Goal: Information Seeking & Learning: Find specific fact

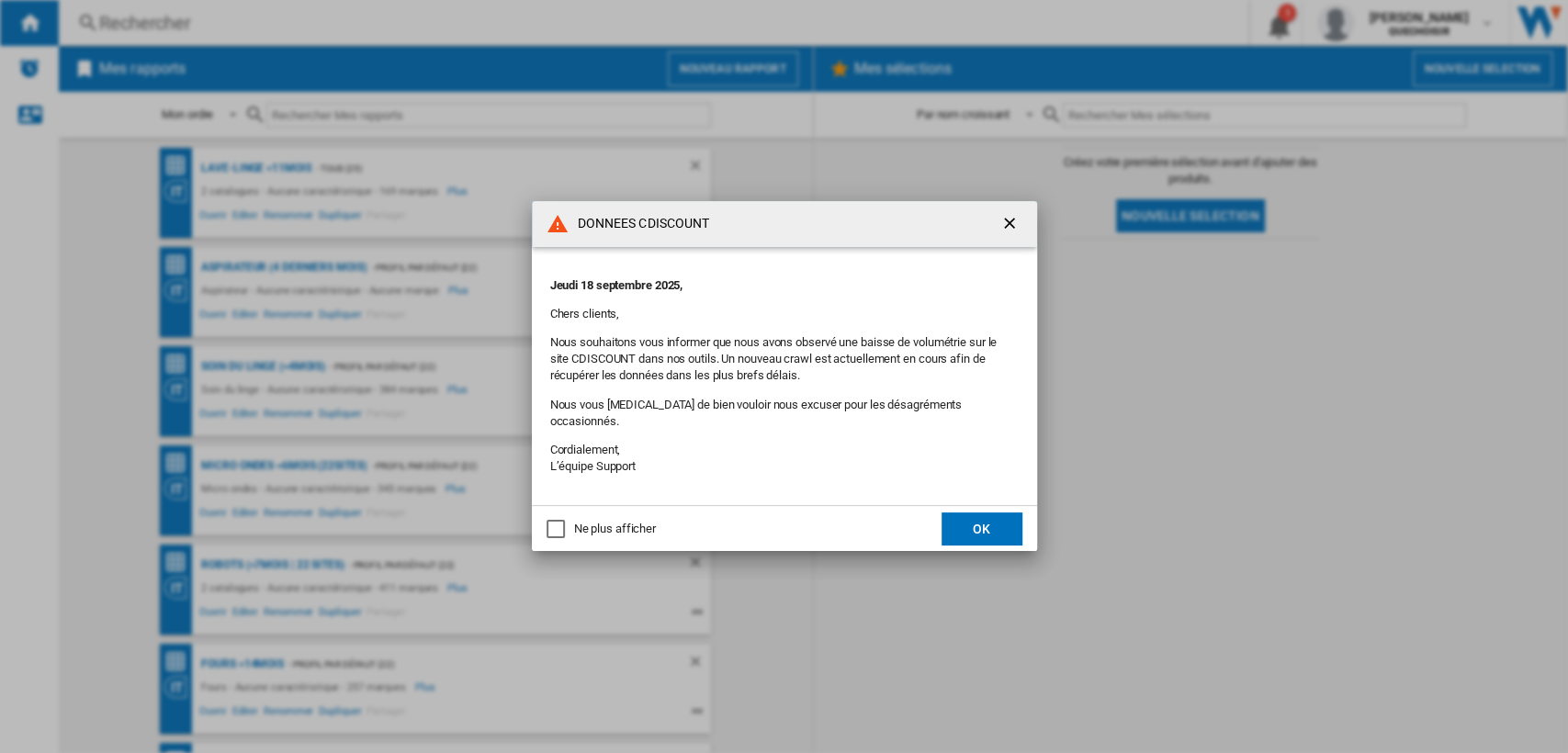
click at [962, 520] on button "OK" at bounding box center [981, 529] width 80 height 33
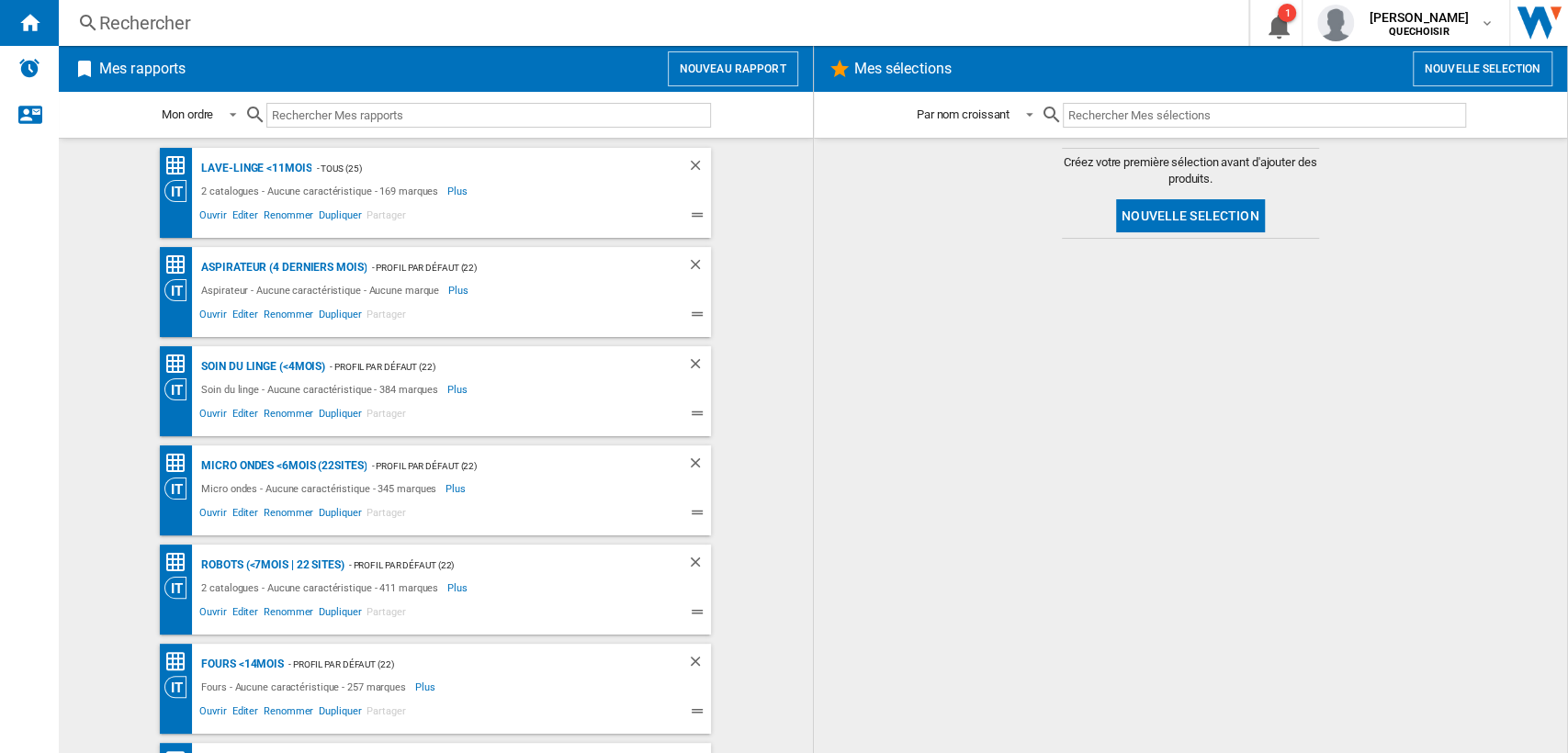
click at [261, 26] on div "Rechercher" at bounding box center [650, 23] width 1101 height 26
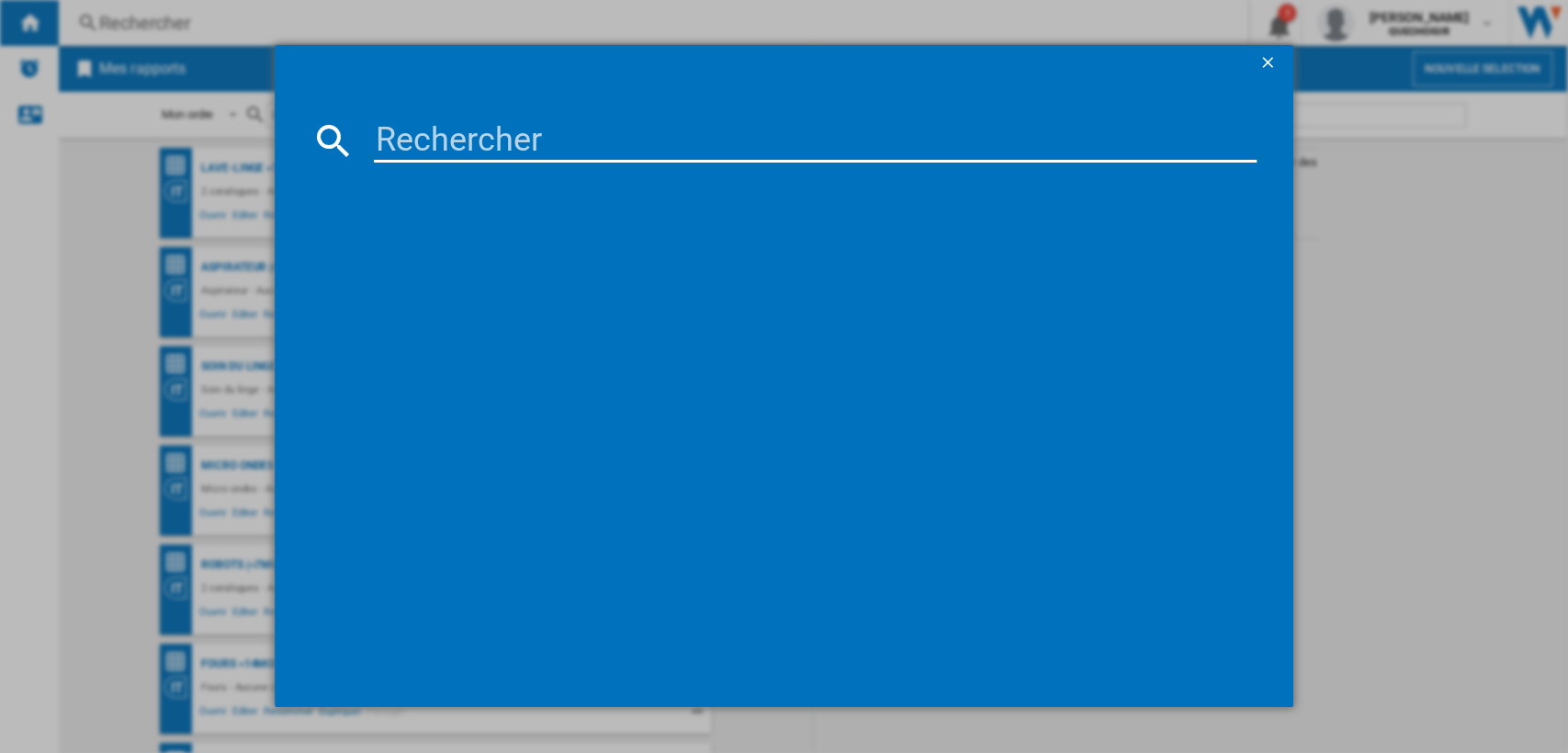
click at [434, 132] on input at bounding box center [816, 140] width 884 height 44
paste input "GV972"
type input "GV972"
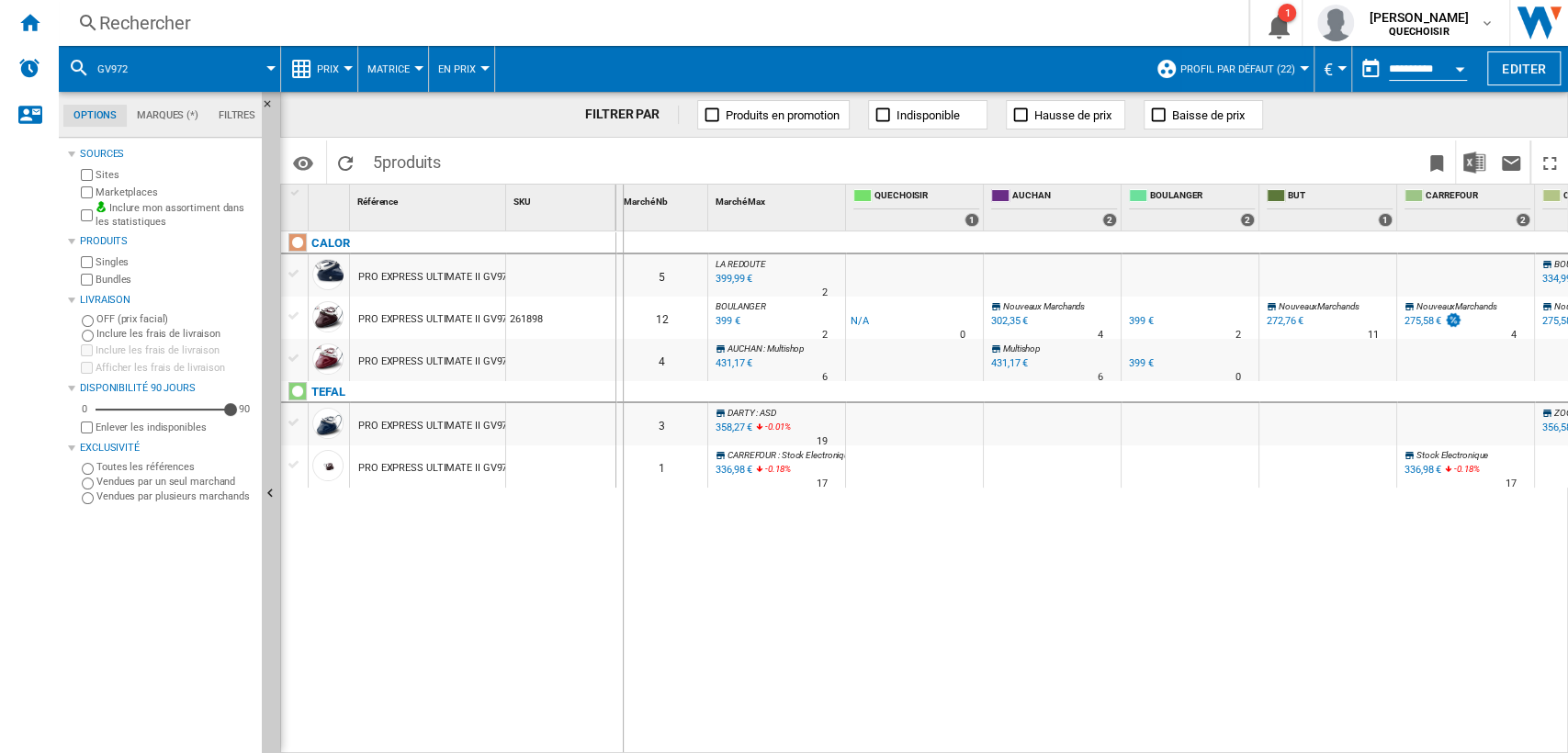
drag, startPoint x: 504, startPoint y: 210, endPoint x: 623, endPoint y: 201, distance: 119.3
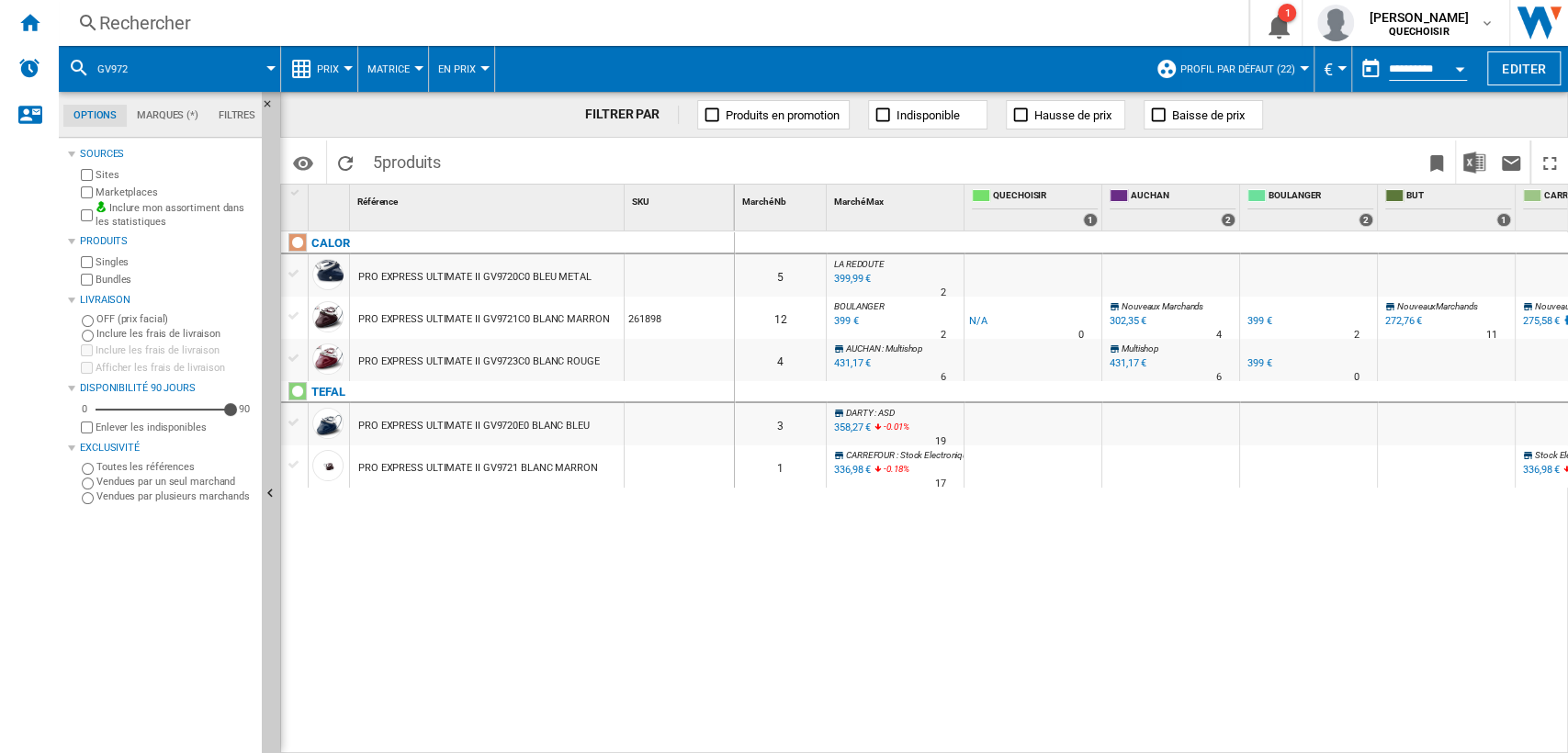
click at [357, 17] on div "Rechercher" at bounding box center [650, 23] width 1101 height 26
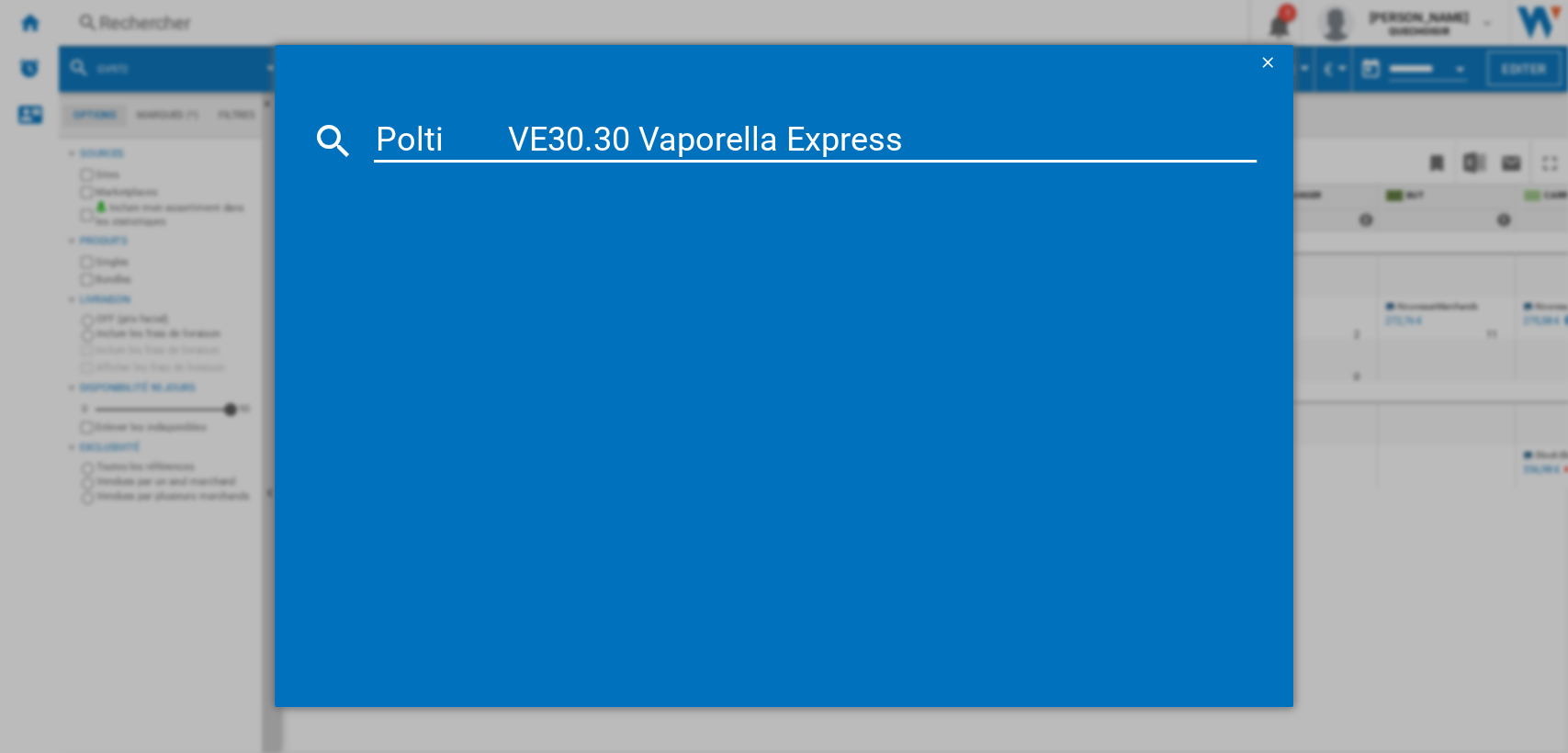
drag, startPoint x: 499, startPoint y: 141, endPoint x: 514, endPoint y: 141, distance: 15.0
click at [514, 141] on input "Polti VE30.30 Vaporella Express" at bounding box center [816, 140] width 884 height 44
drag, startPoint x: 525, startPoint y: 142, endPoint x: 1020, endPoint y: 136, distance: 495.0
click at [1014, 139] on input "Polti VE30.30 Vaporella Express" at bounding box center [816, 140] width 884 height 44
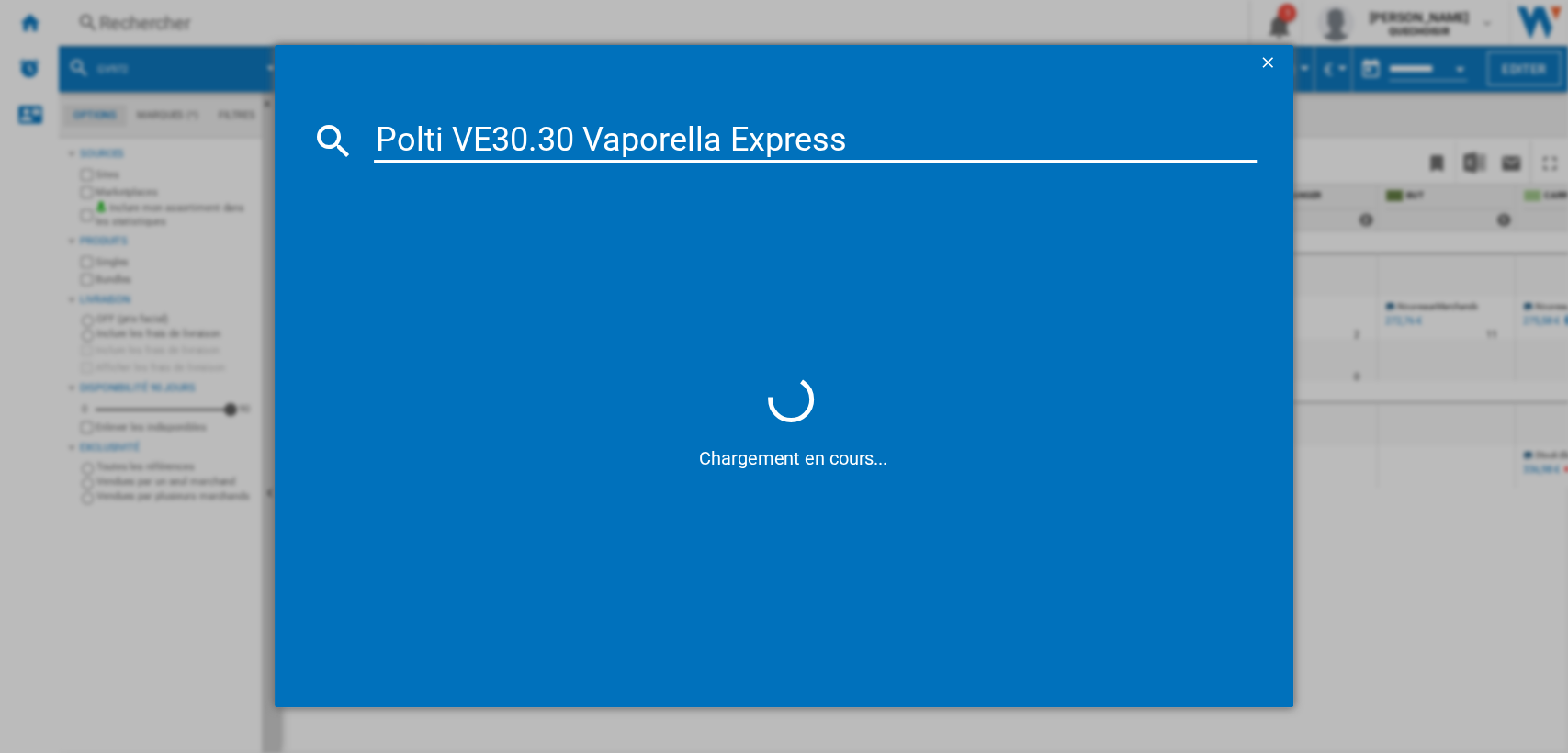
type input "Polti VE30"
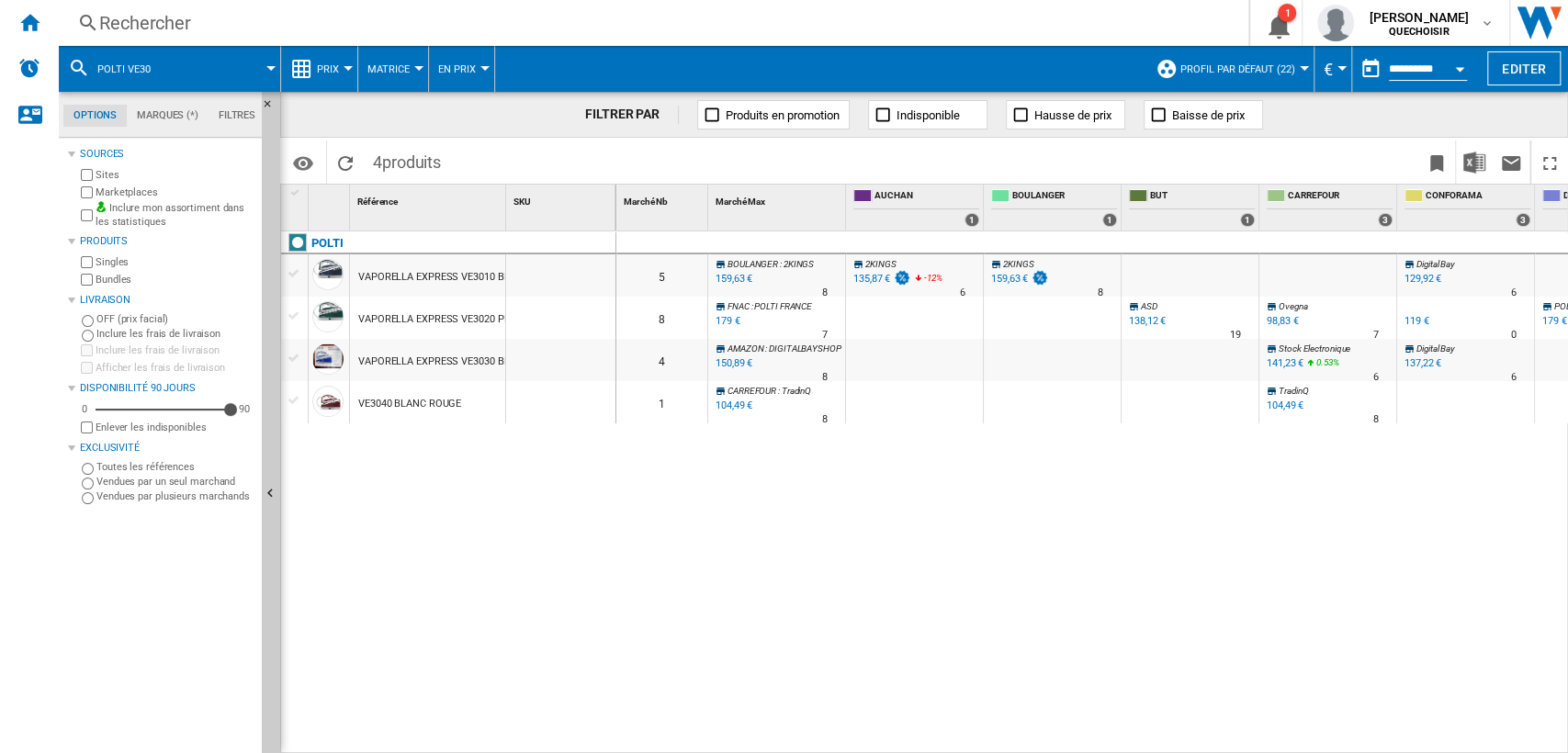
click at [143, 181] on label "Sites" at bounding box center [175, 175] width 159 height 14
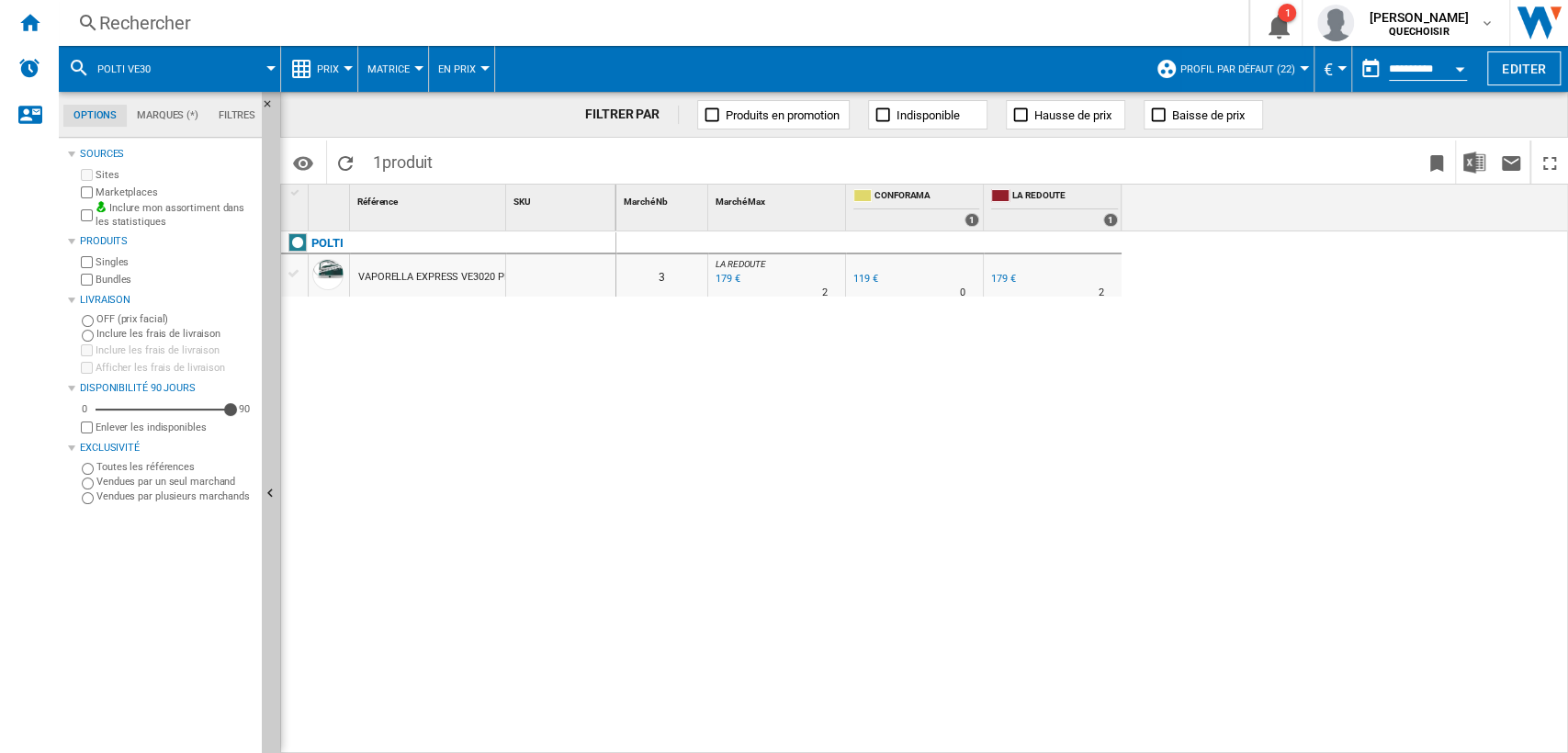
click at [97, 282] on label "Bundles" at bounding box center [175, 279] width 159 height 14
drag, startPoint x: 503, startPoint y: 205, endPoint x: 600, endPoint y: 202, distance: 97.0
click at [523, 16] on div "Rechercher" at bounding box center [650, 23] width 1101 height 26
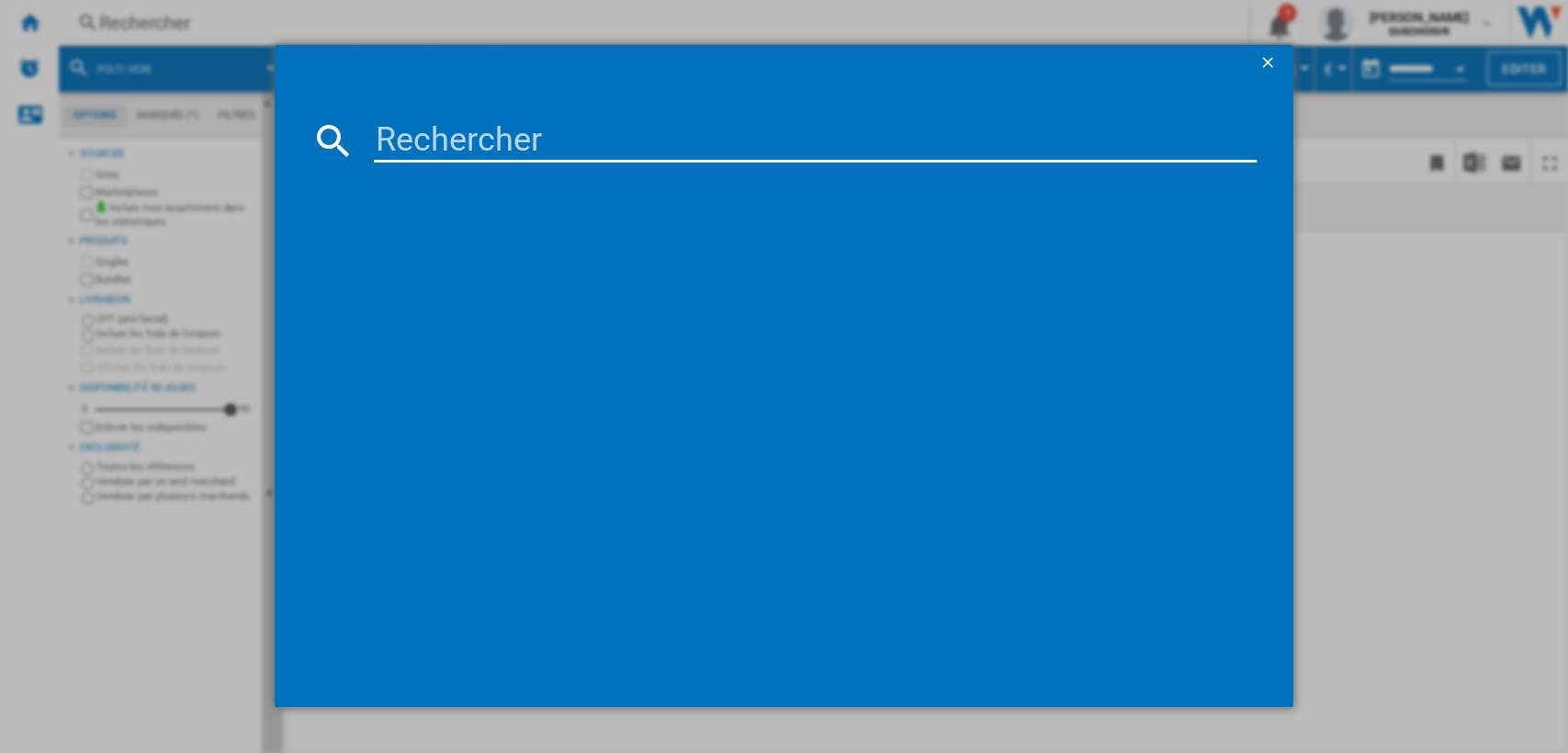
click at [1260, 54] on ng-md-icon "getI18NText('BUTTONS.CLOSE_DIALOG')" at bounding box center [1269, 63] width 22 height 22
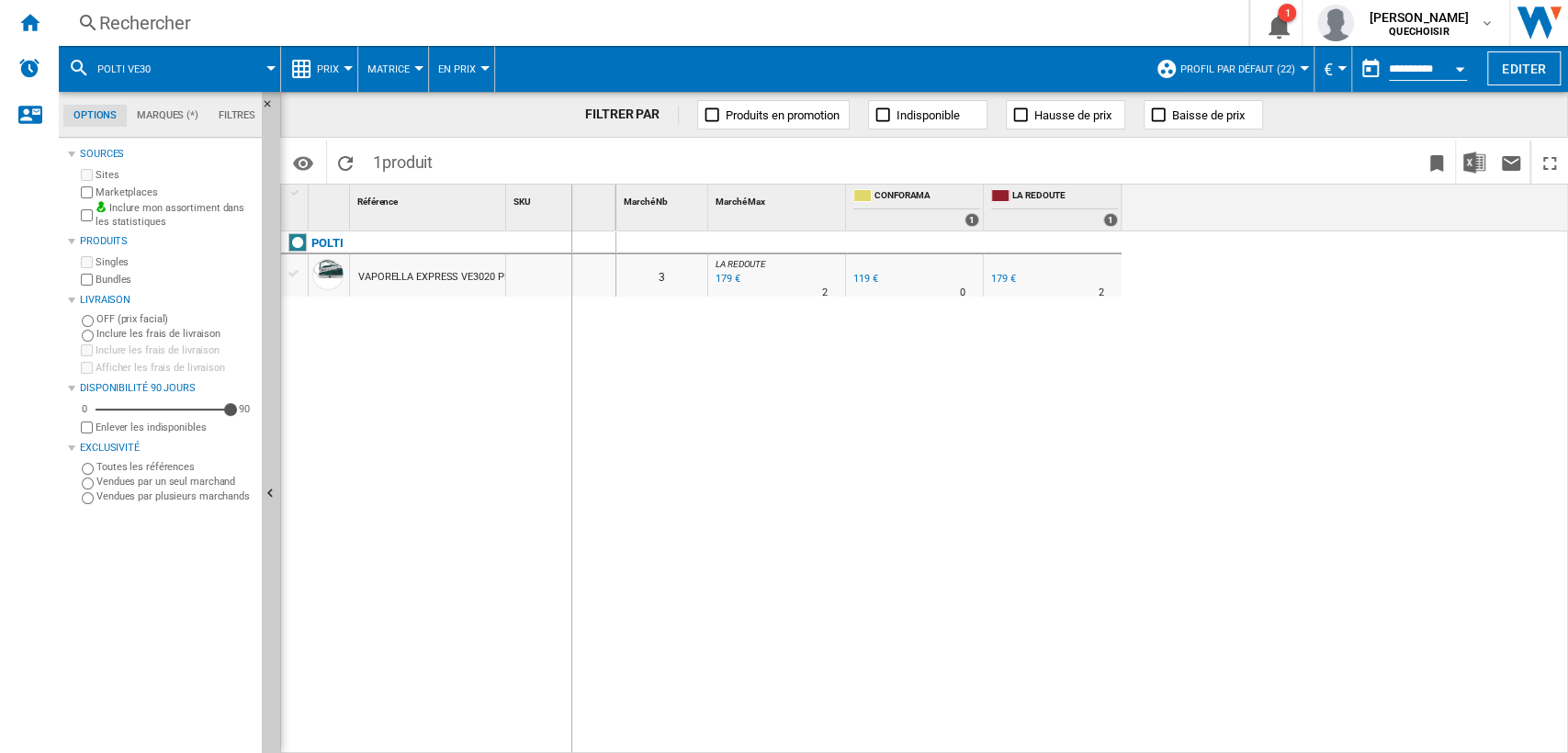
drag, startPoint x: 507, startPoint y: 214, endPoint x: 573, endPoint y: 209, distance: 66.2
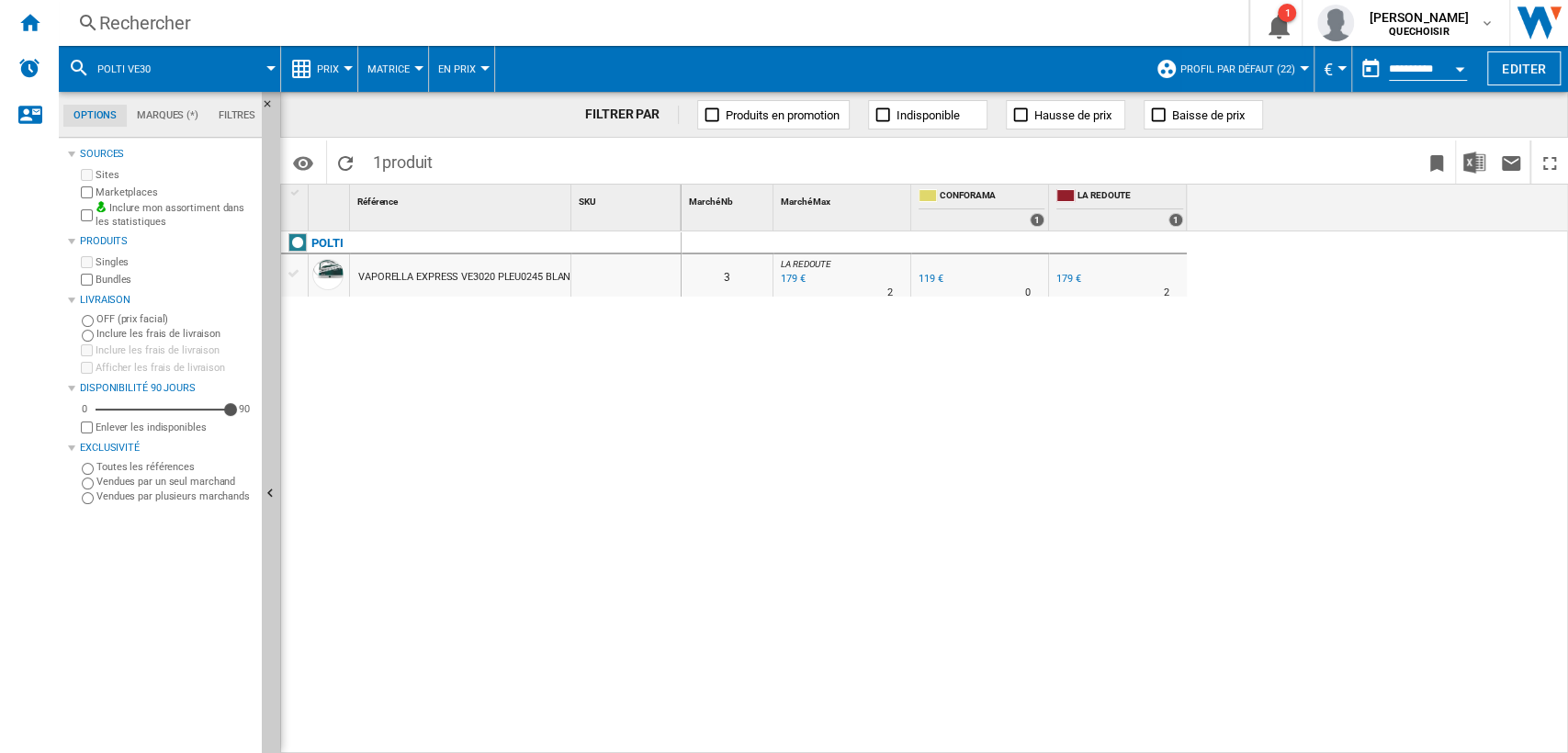
click at [539, 282] on div "VAPORELLA EXPRESS VE3020 PLEU0245 BLANC VERT" at bounding box center [482, 277] width 246 height 43
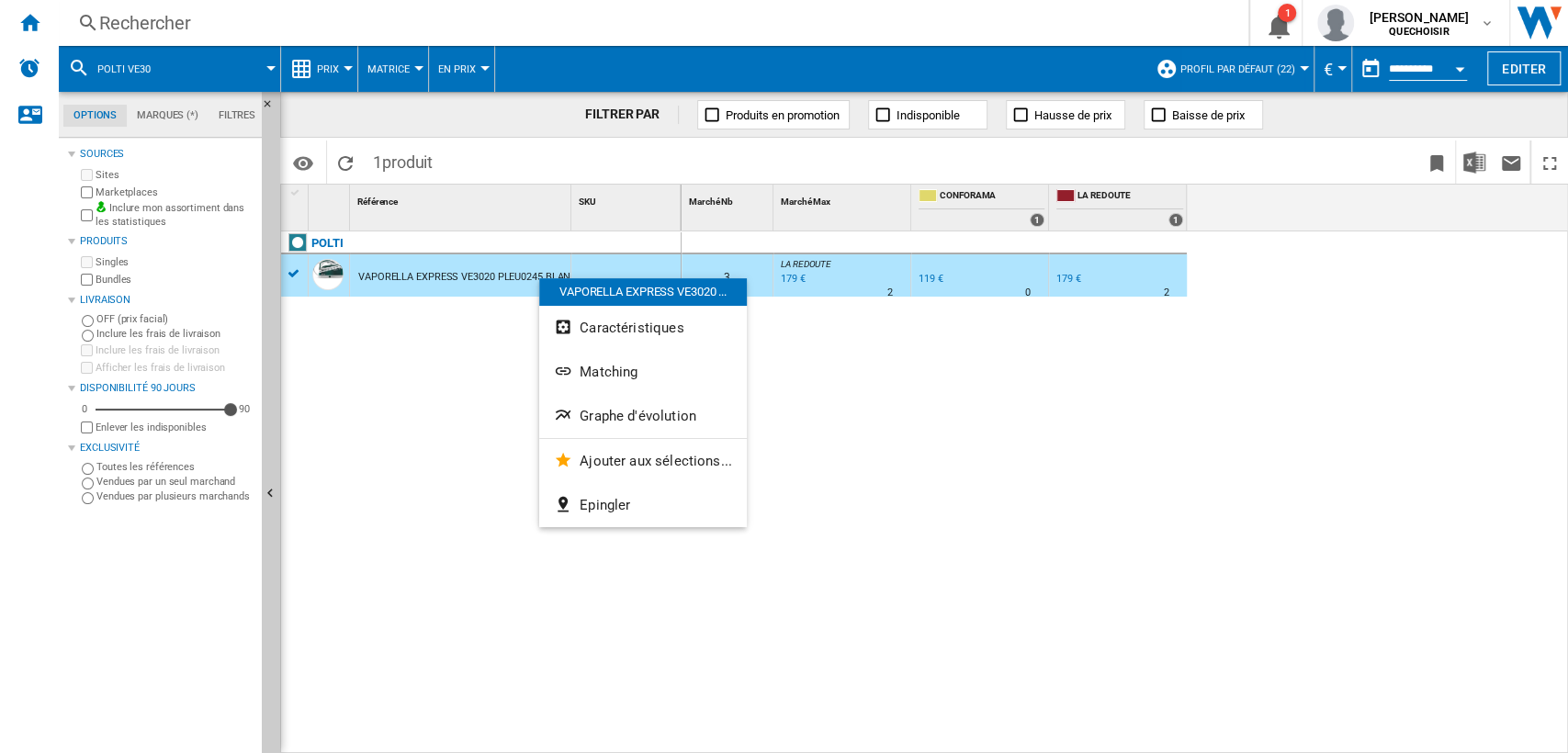
click at [366, 26] on div at bounding box center [784, 376] width 1568 height 753
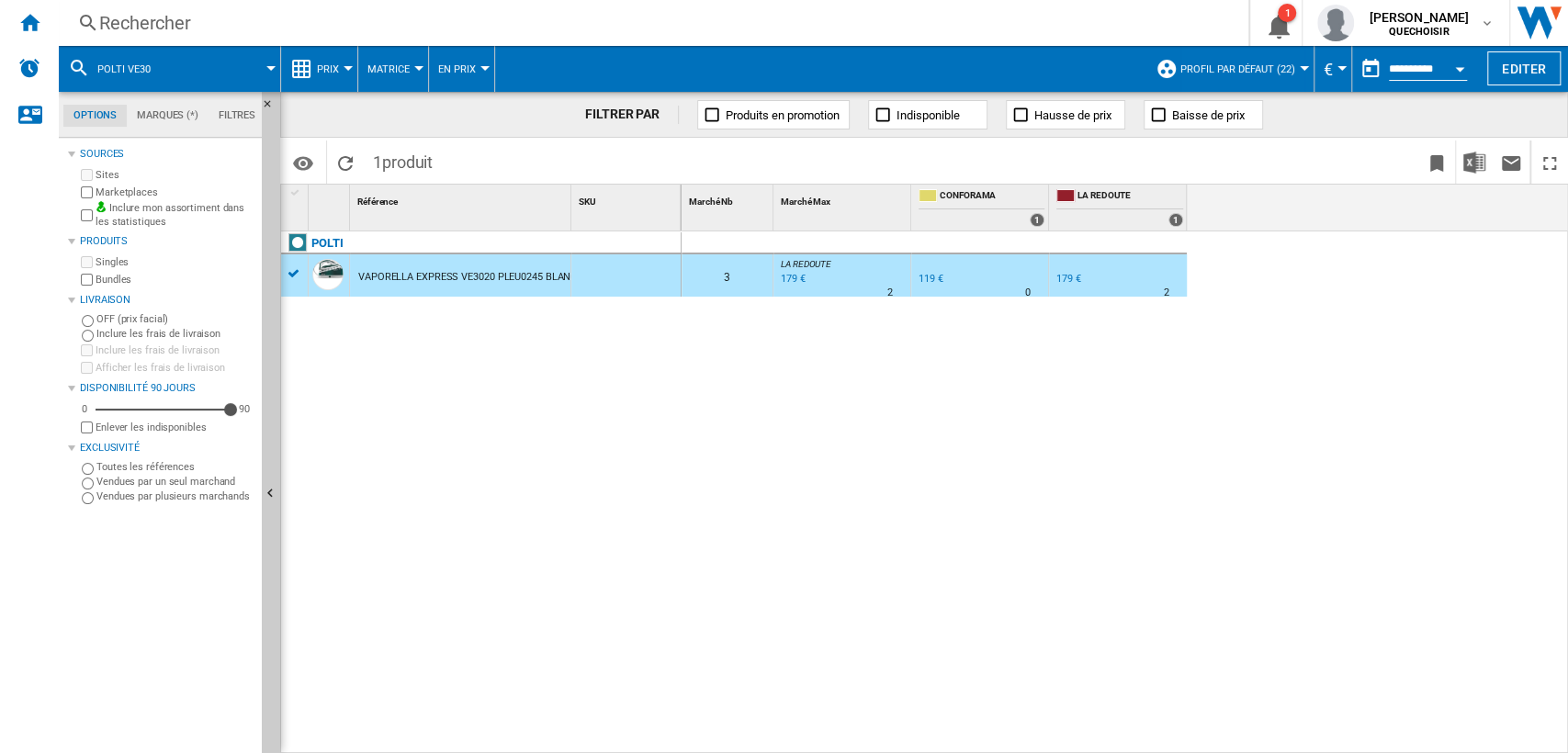
click at [400, 34] on div "Rechercher" at bounding box center [650, 23] width 1101 height 26
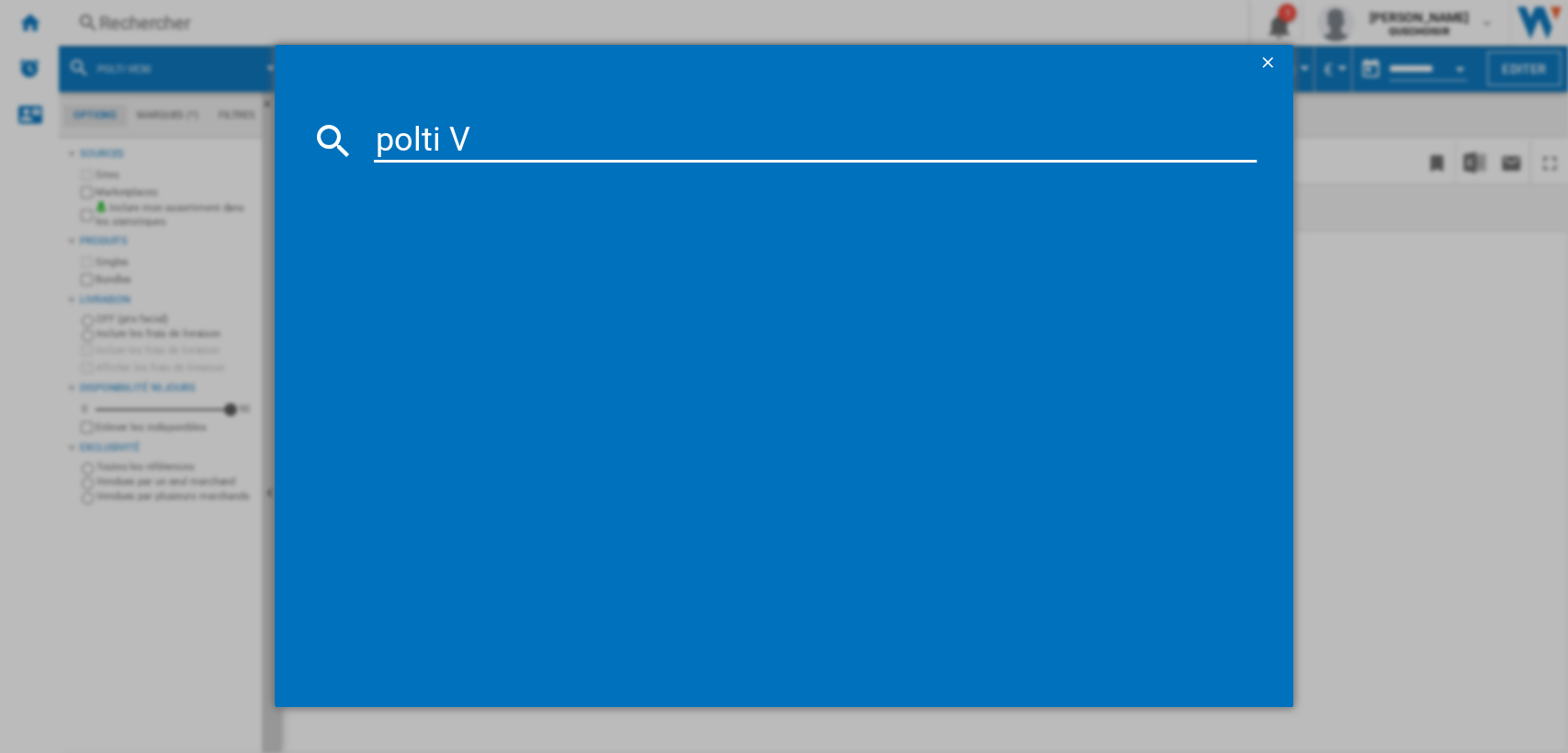
type input "polti VI"
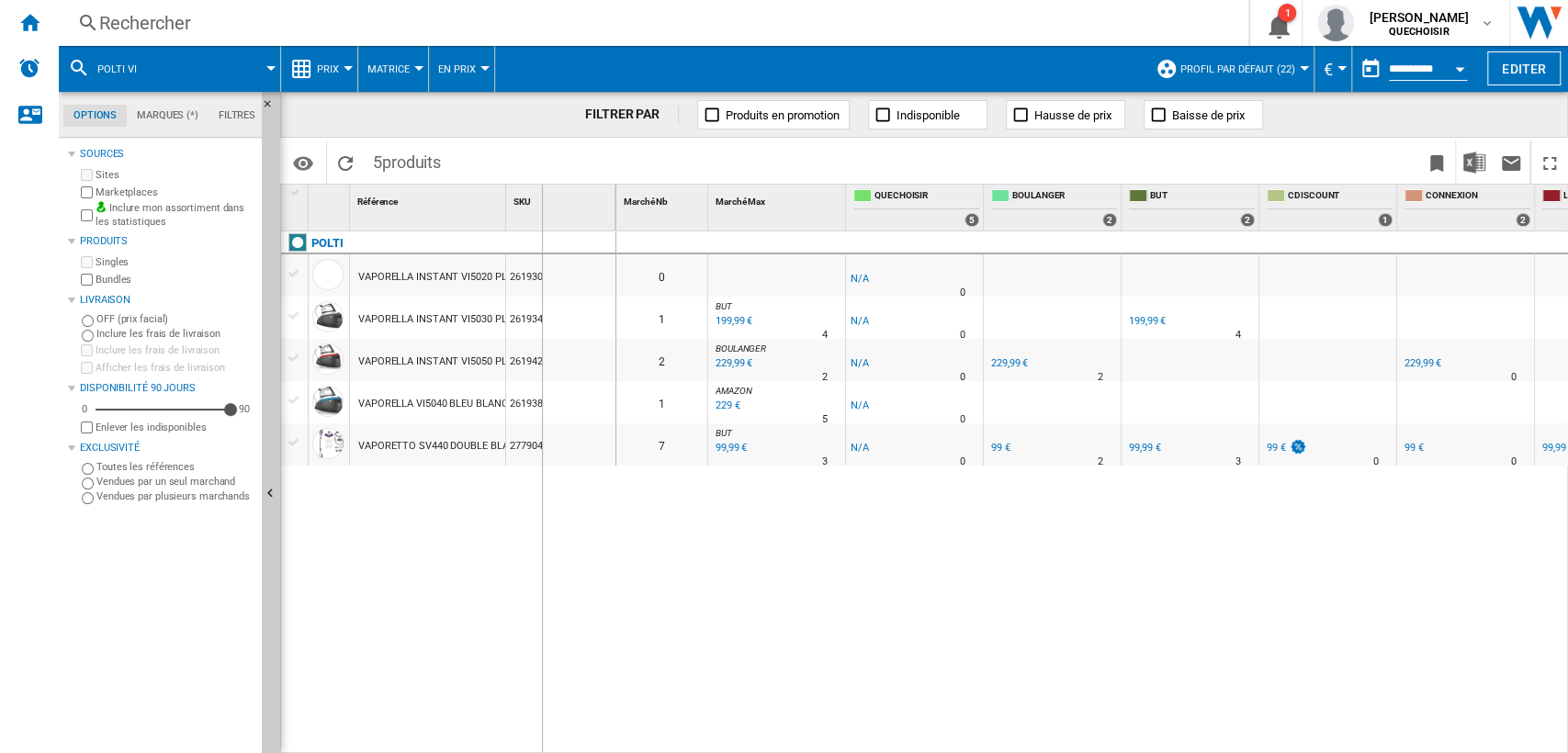
drag, startPoint x: 505, startPoint y: 202, endPoint x: 541, endPoint y: 206, distance: 36.2
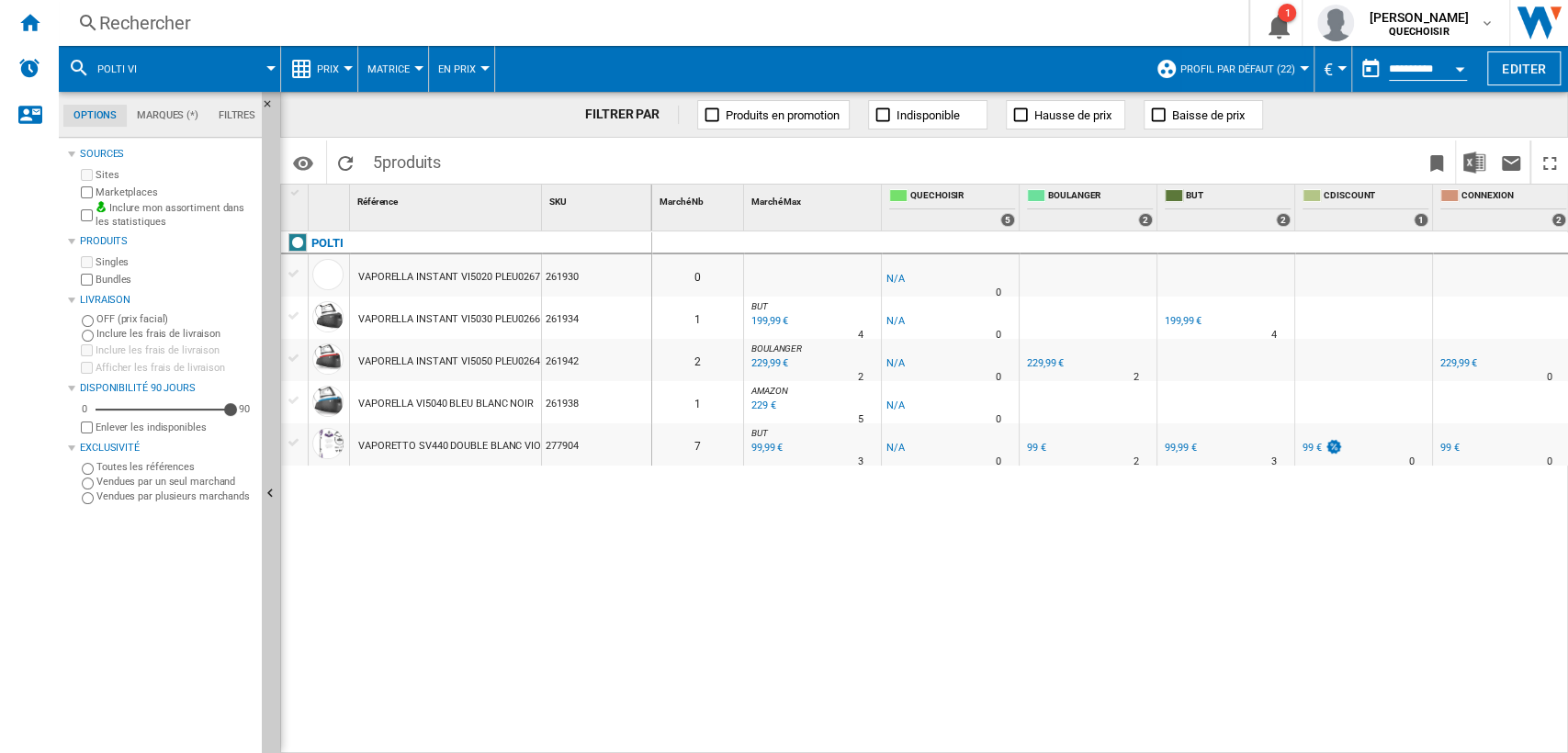
click at [461, 30] on div "Rechercher" at bounding box center [650, 23] width 1101 height 26
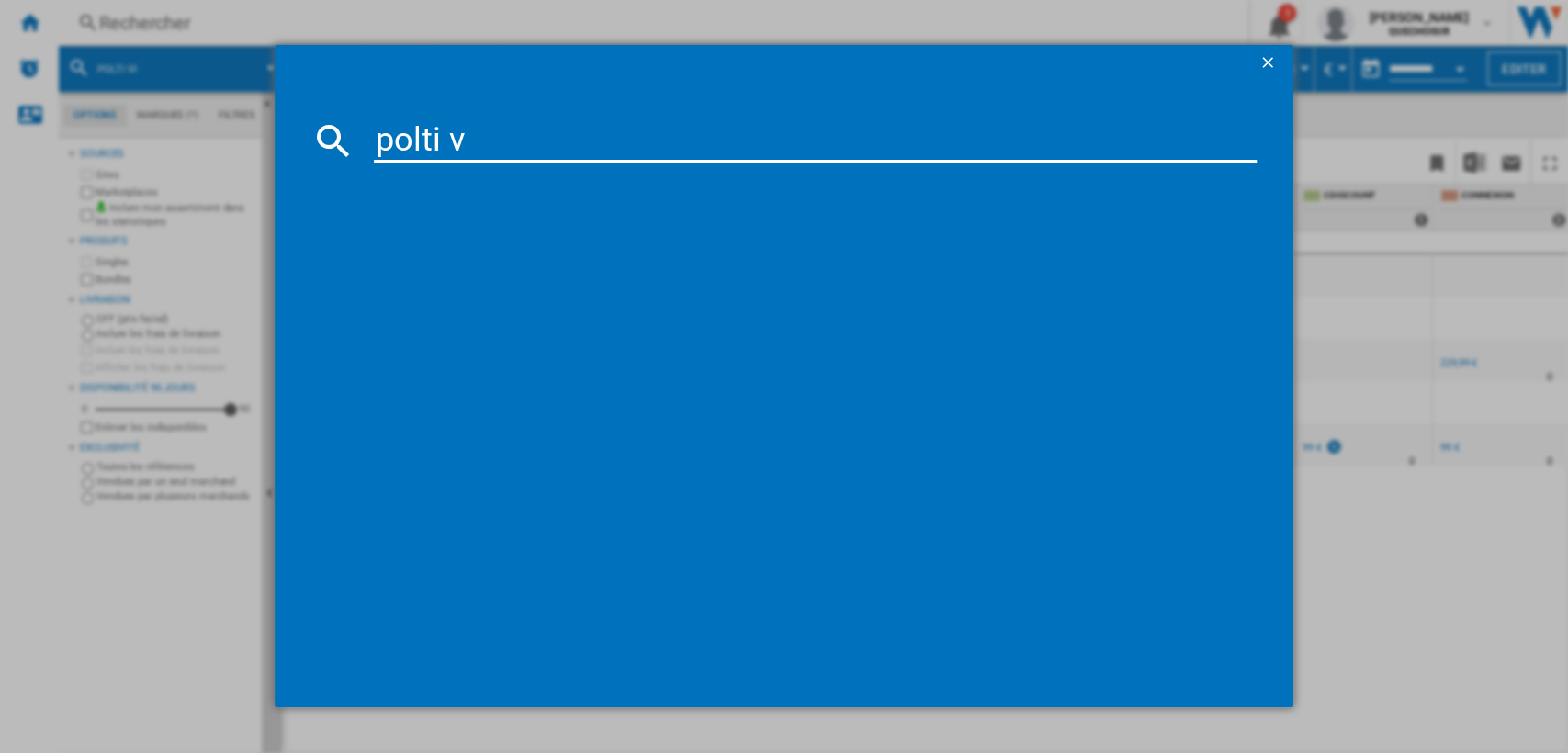
type input "polti vs"
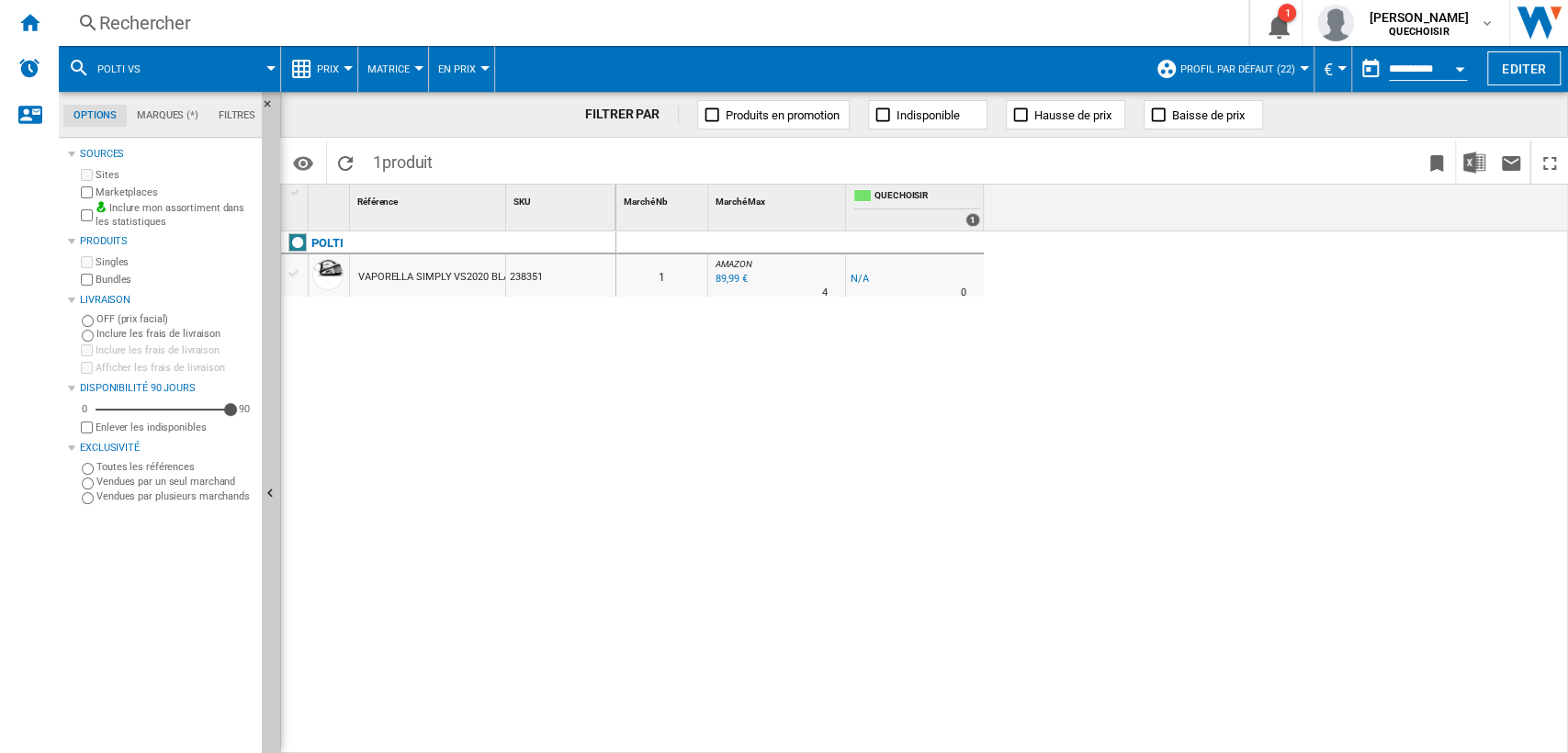
click at [461, 27] on div "Rechercher" at bounding box center [650, 23] width 1101 height 26
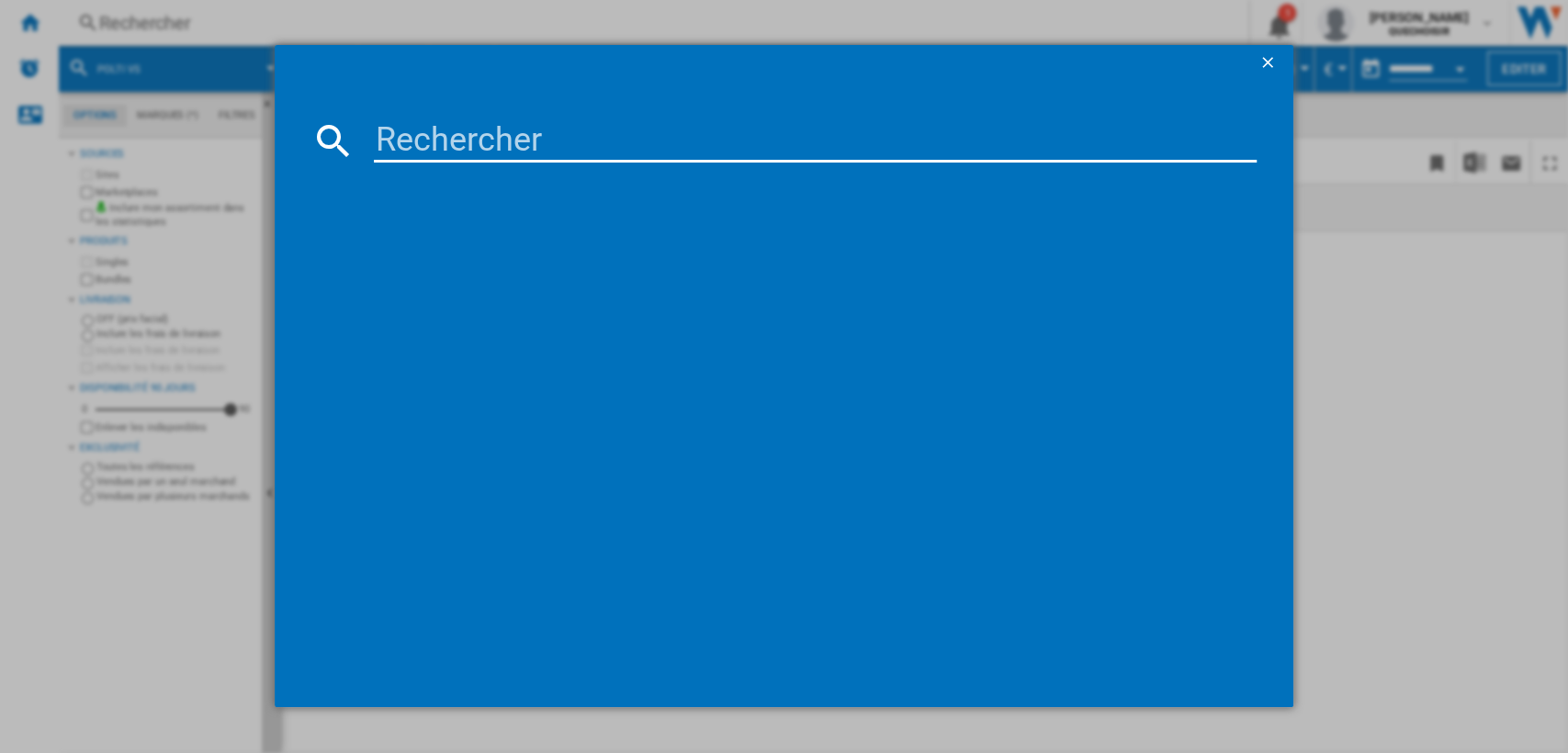
type input "PSG602"
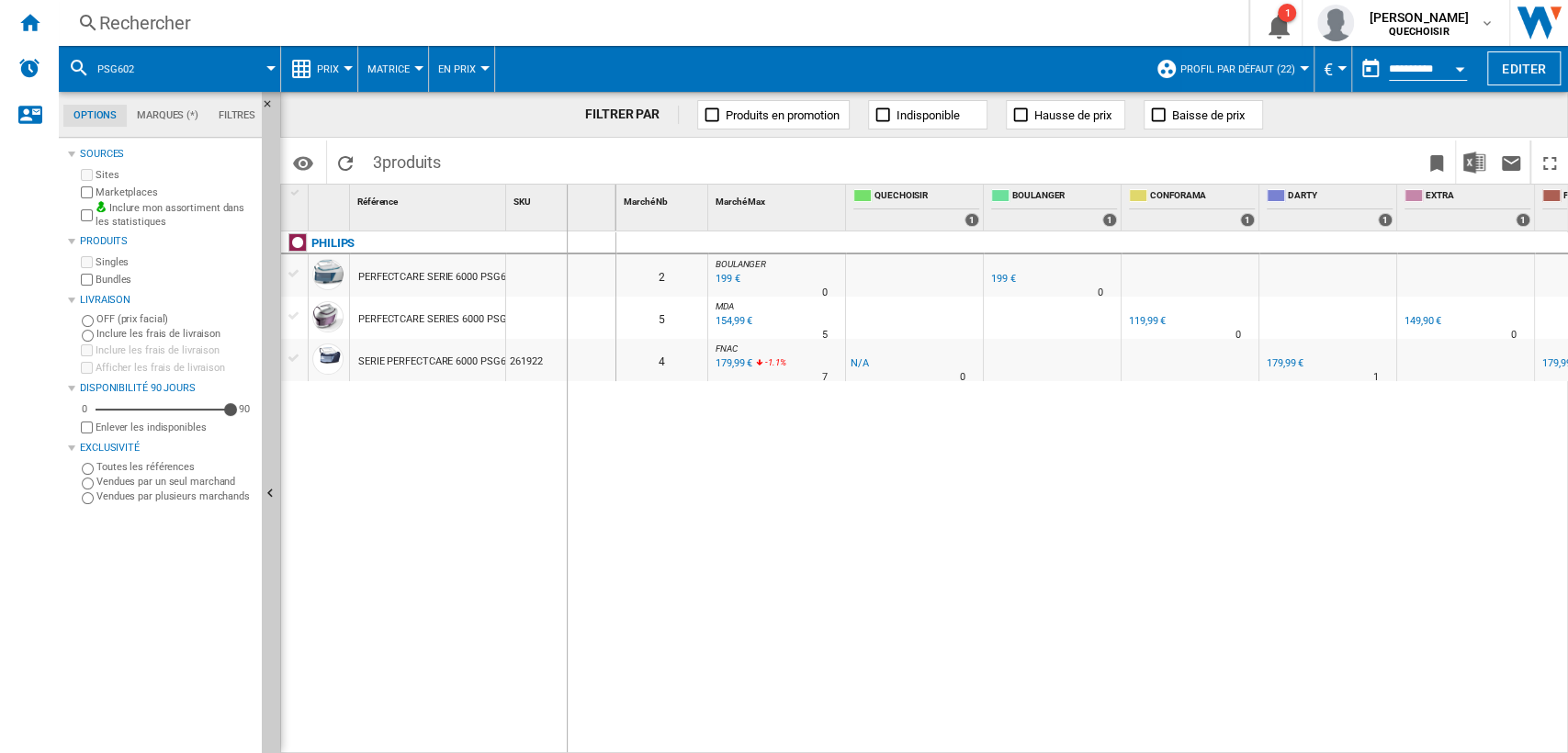
drag, startPoint x: 501, startPoint y: 207, endPoint x: 566, endPoint y: 207, distance: 65.0
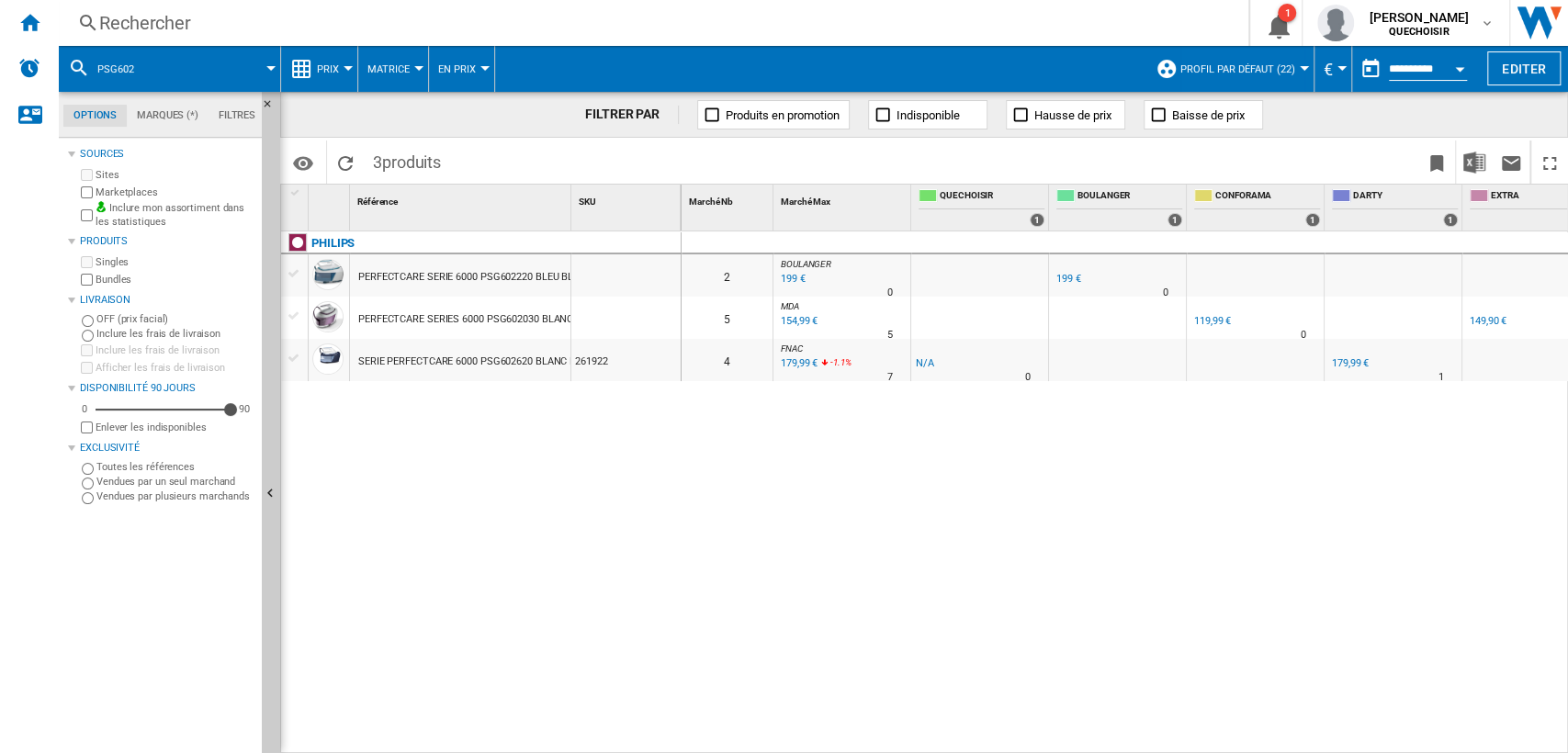
click at [1058, 274] on div "199 €" at bounding box center [1068, 278] width 25 height 12
click at [491, 26] on div "Rechercher" at bounding box center [650, 23] width 1101 height 26
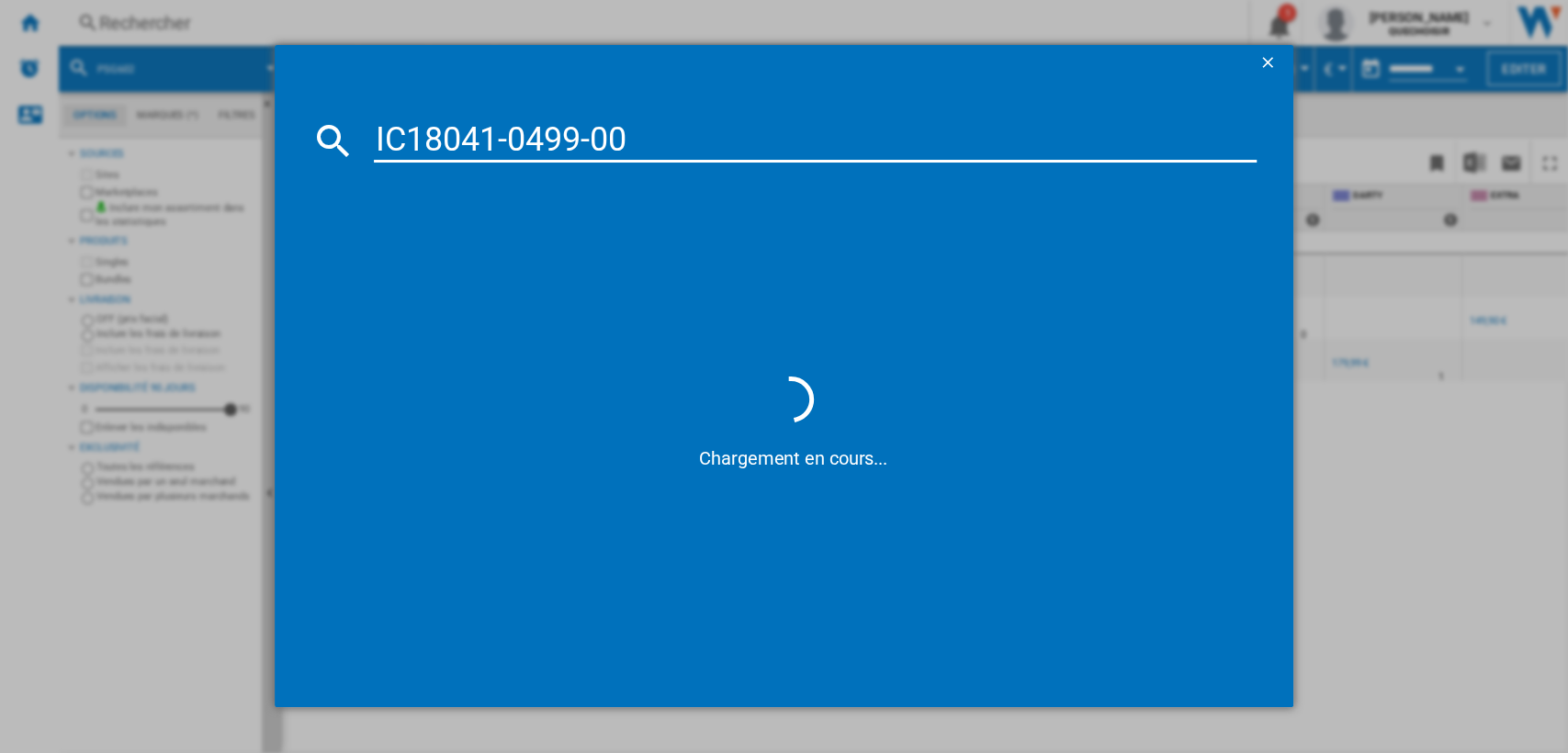
drag, startPoint x: 631, startPoint y: 131, endPoint x: 151, endPoint y: 126, distance: 480.0
click at [154, 127] on div "IC18041-0499-00 Chargement en cours..." at bounding box center [784, 376] width 1568 height 752
type input "psg684"
drag, startPoint x: 521, startPoint y: 149, endPoint x: 140, endPoint y: 131, distance: 381.4
click at [144, 131] on div "psg684 Chargement en cours..." at bounding box center [784, 376] width 1568 height 752
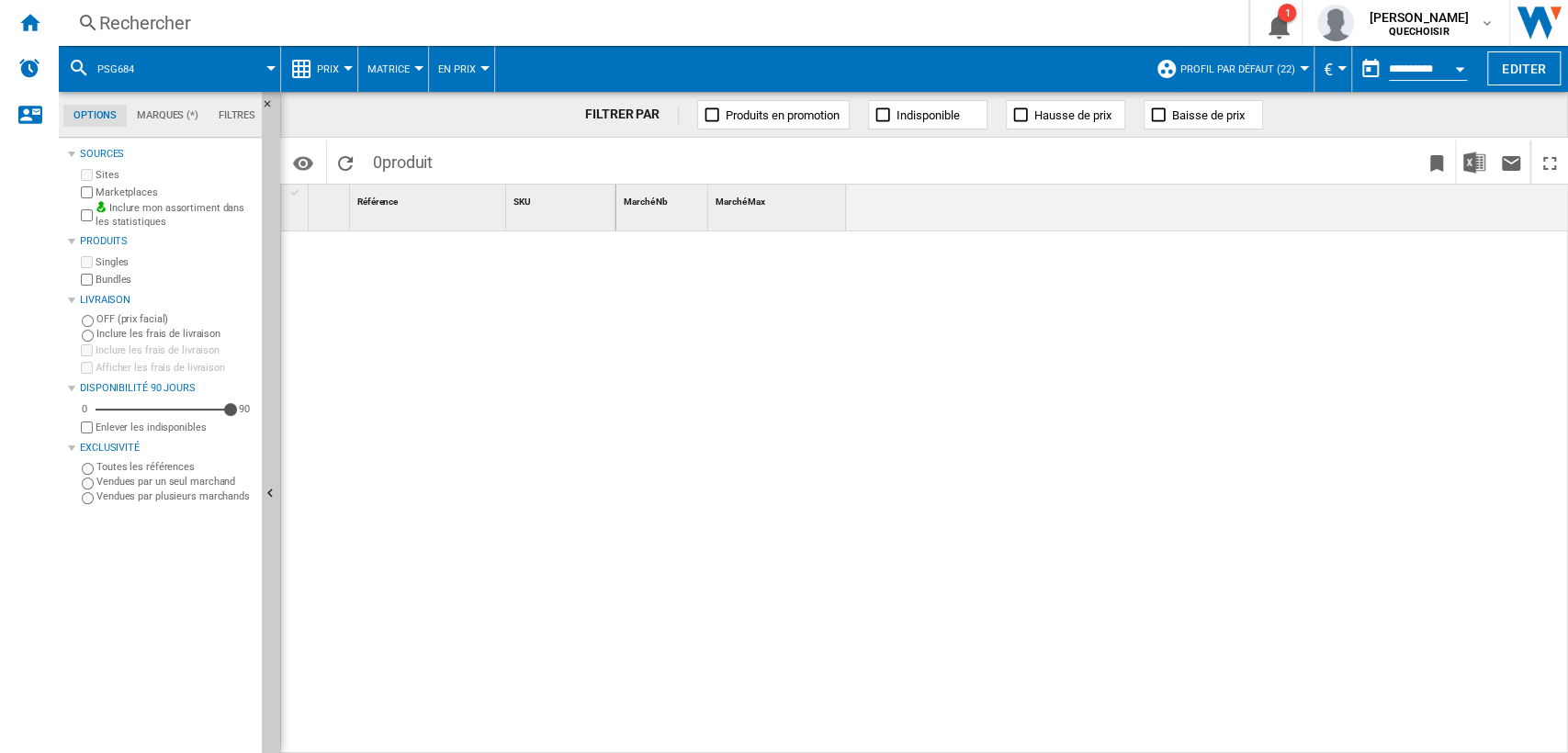
click at [1244, 63] on span "Profil par défaut (22)" at bounding box center [1238, 69] width 115 height 12
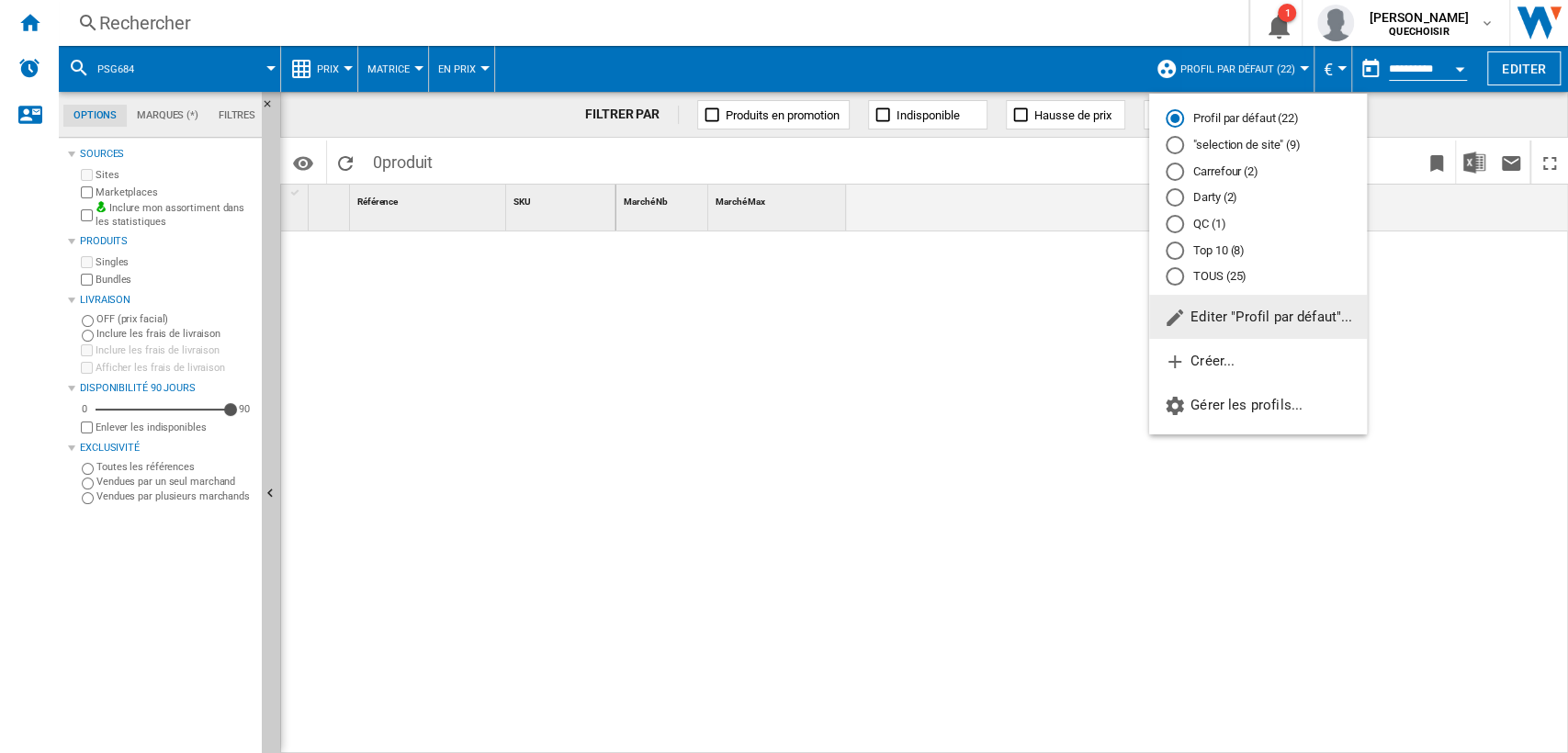
click at [1213, 278] on md-radio-button "TOUS (25)" at bounding box center [1258, 276] width 185 height 17
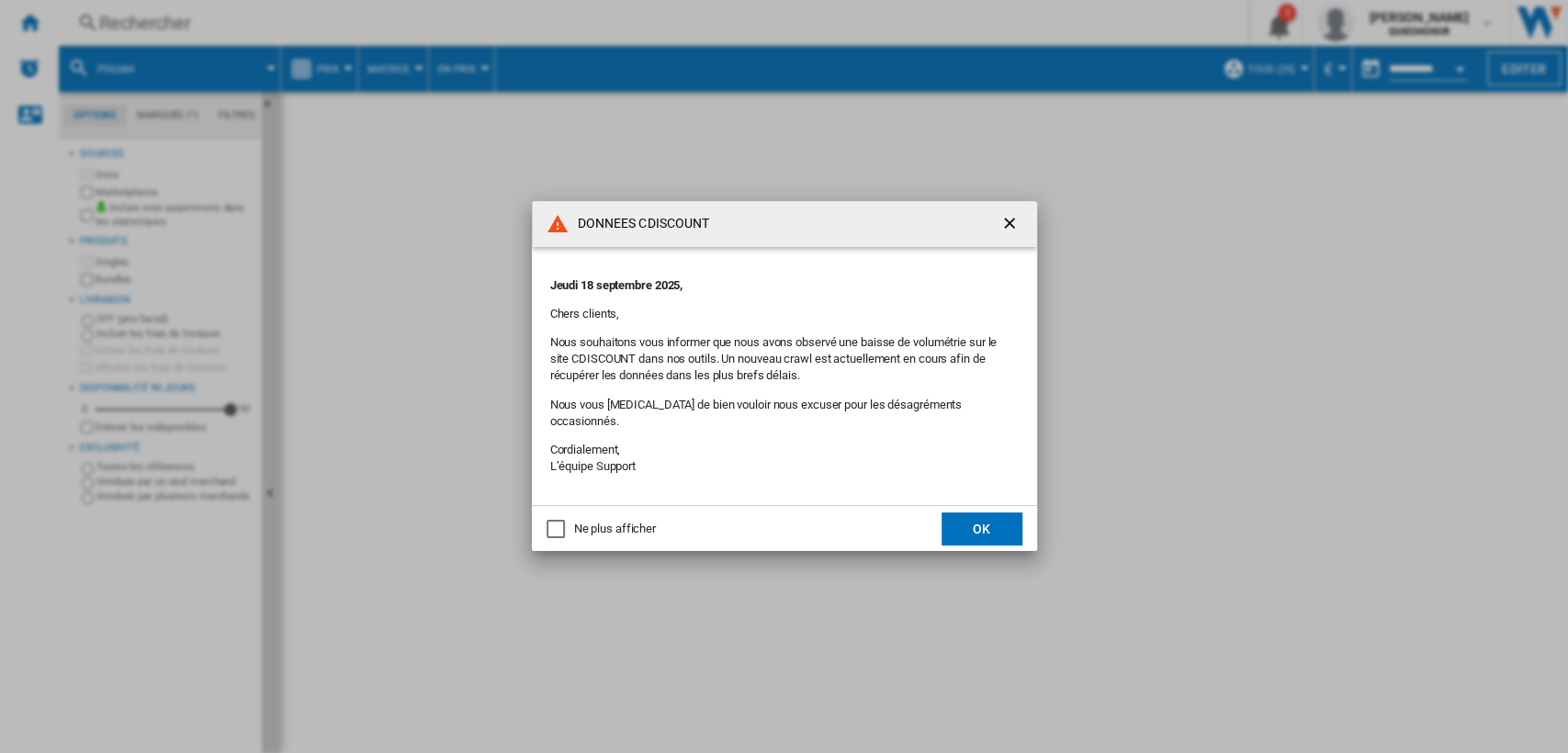
click at [984, 517] on button "OK" at bounding box center [981, 529] width 80 height 33
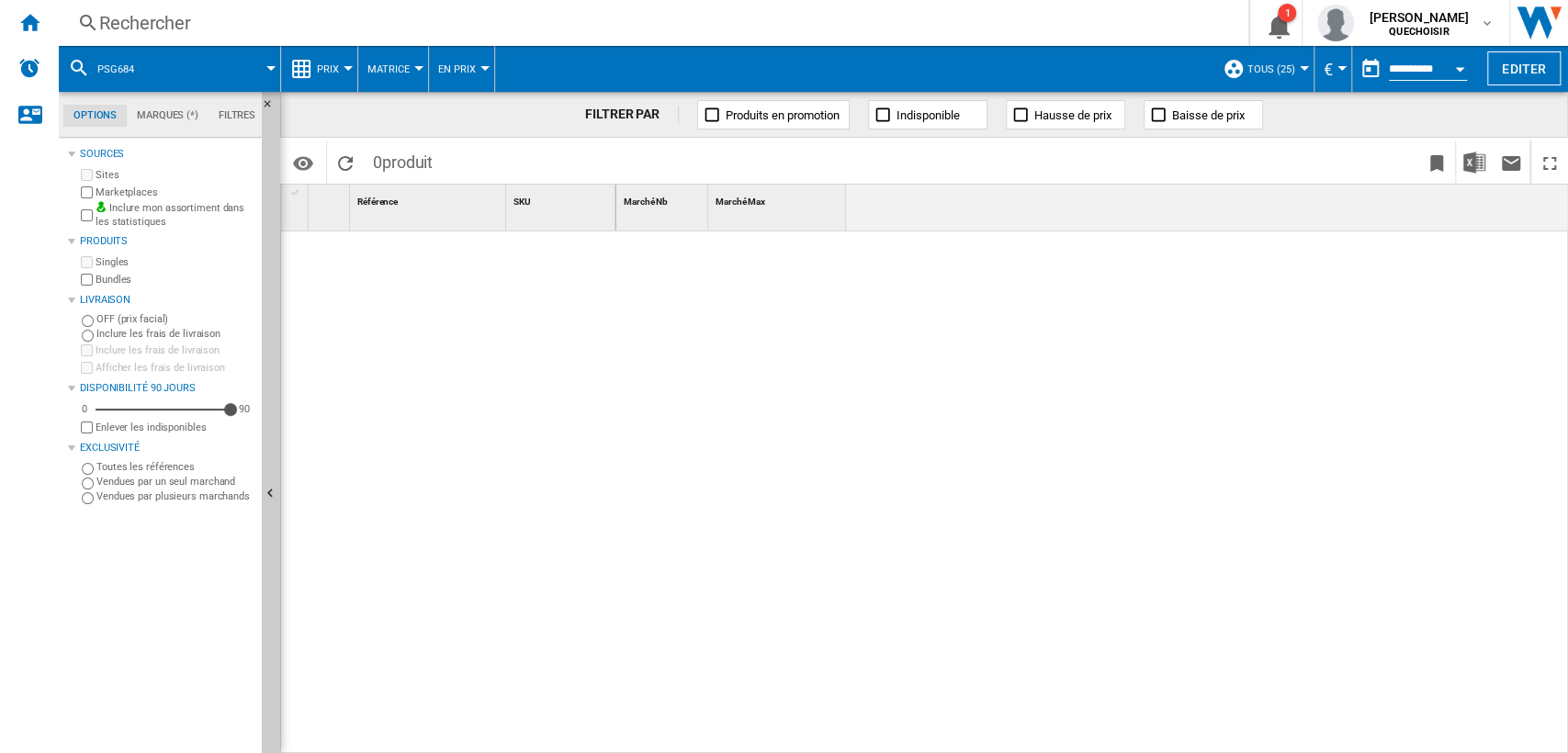
click at [375, 23] on div "Rechercher" at bounding box center [650, 23] width 1101 height 26
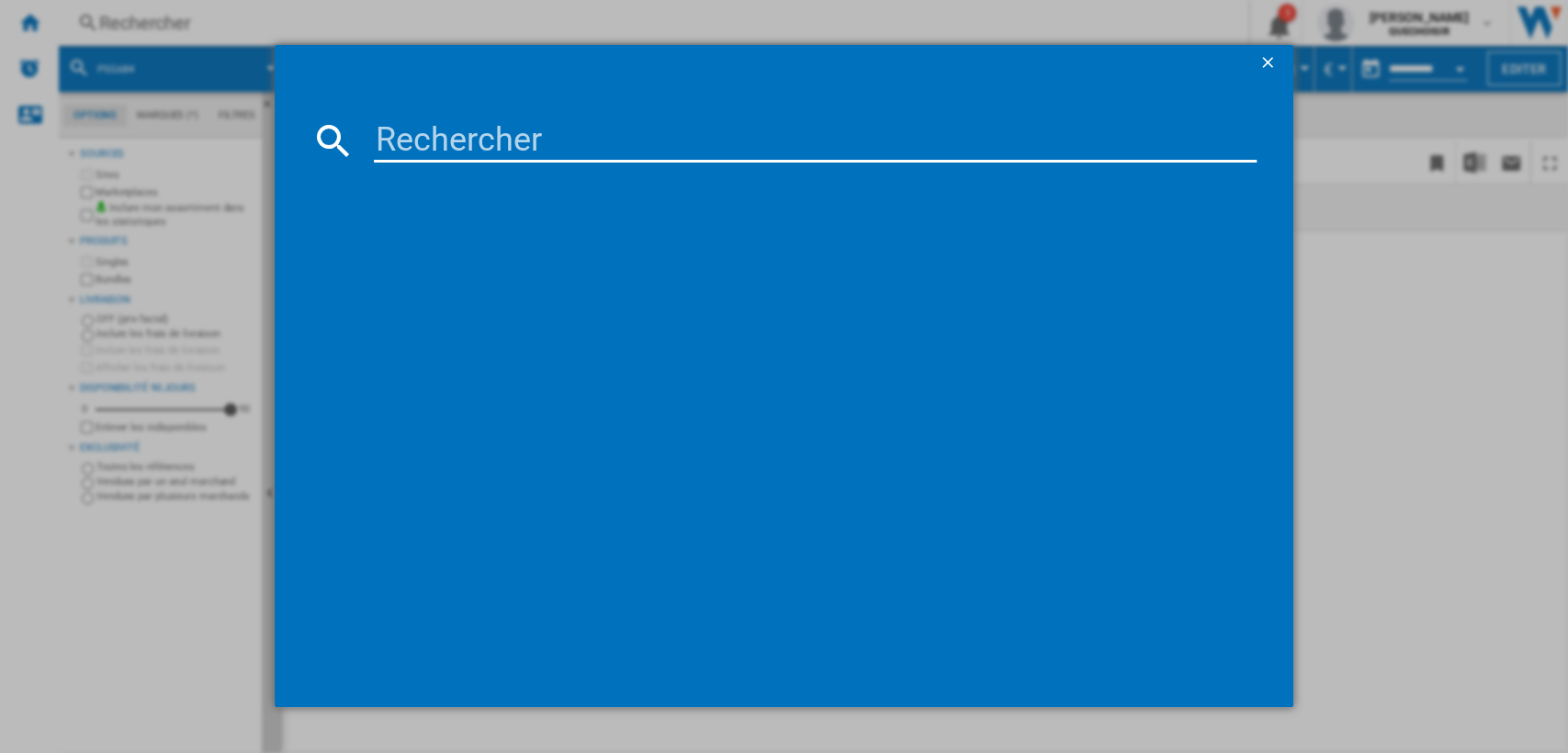
click at [603, 141] on input at bounding box center [816, 140] width 884 height 44
paste input "psg684"
type input "psg68"
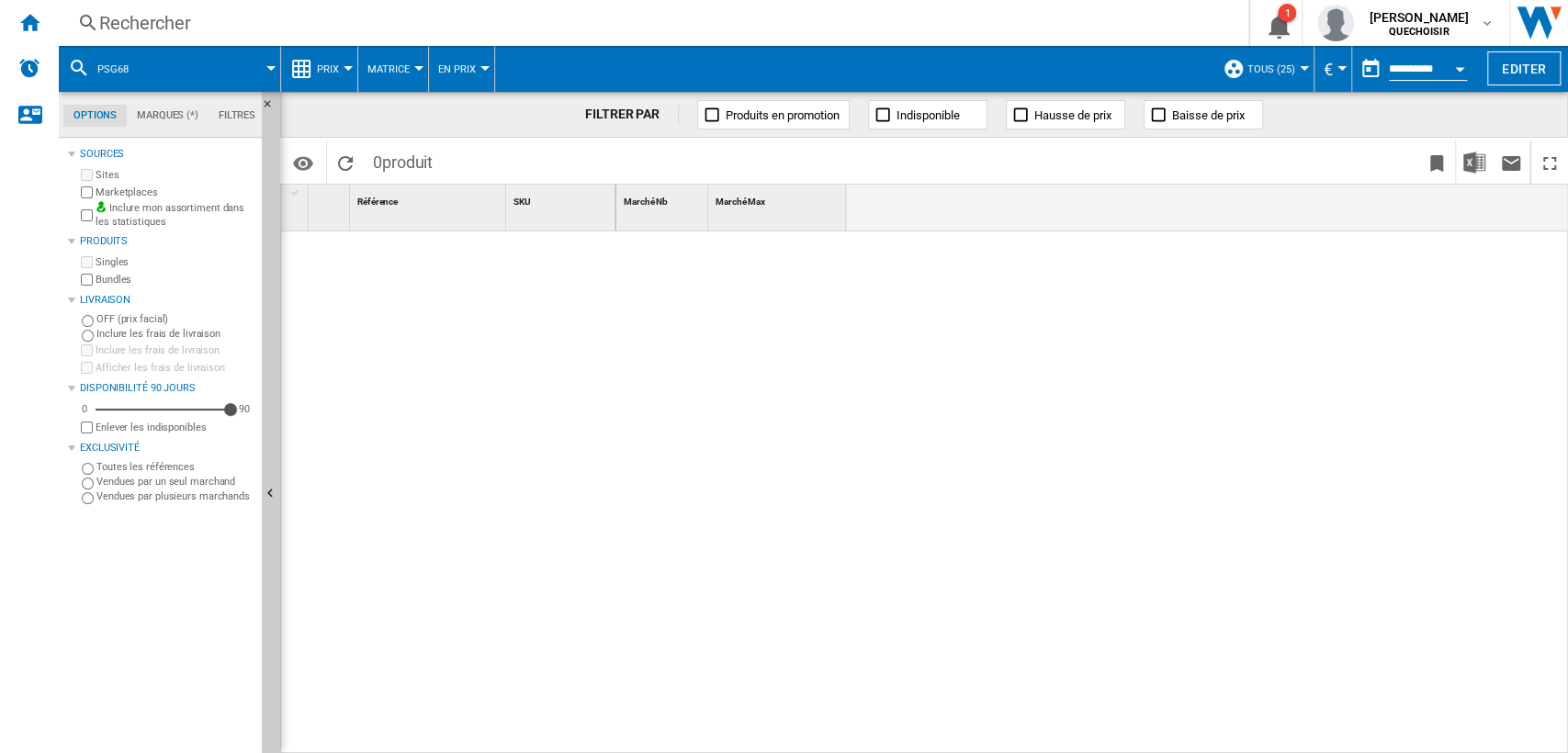
click at [389, 23] on div "Rechercher" at bounding box center [650, 23] width 1101 height 26
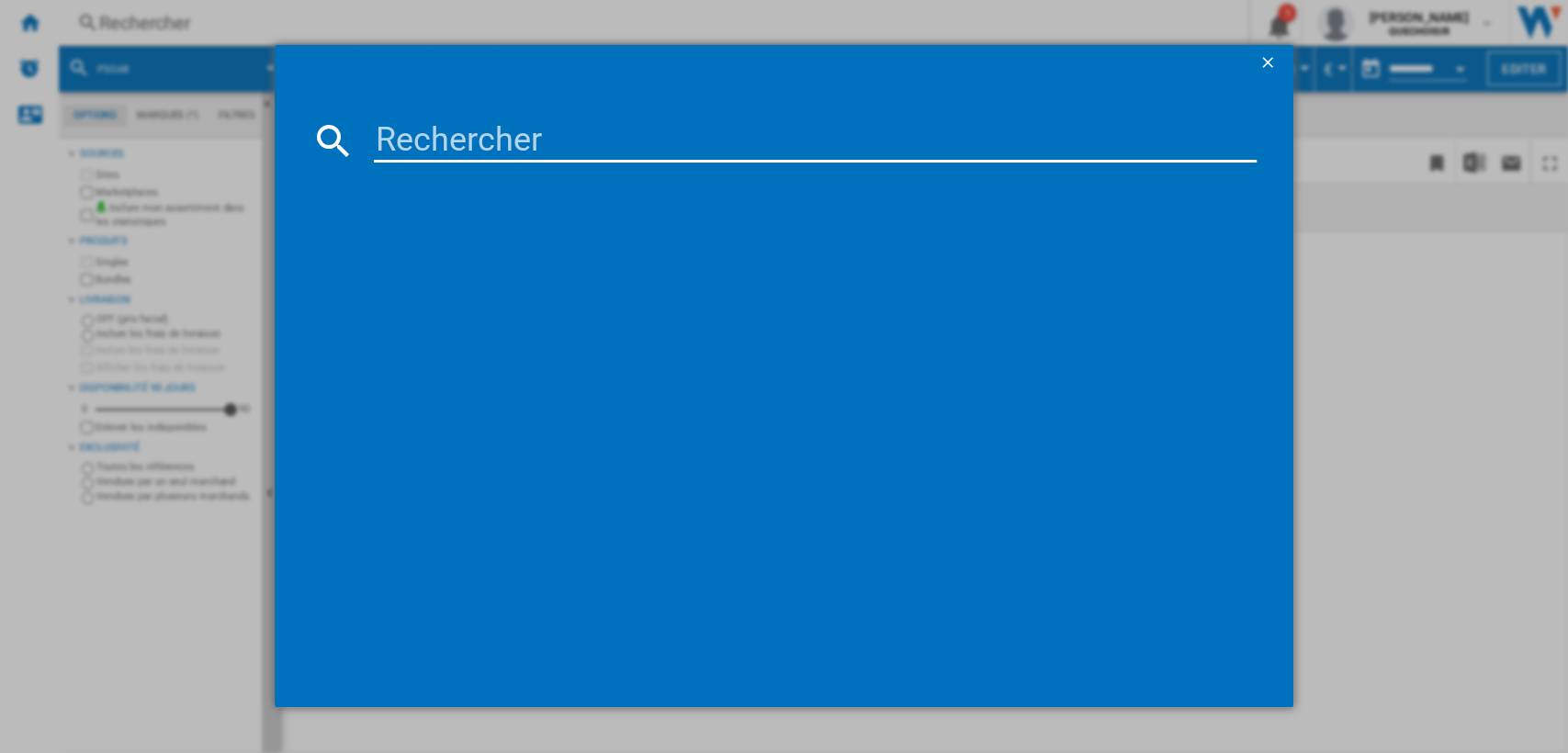
click at [521, 127] on input at bounding box center [816, 140] width 884 height 44
paste input "psg684"
type input "psg6"
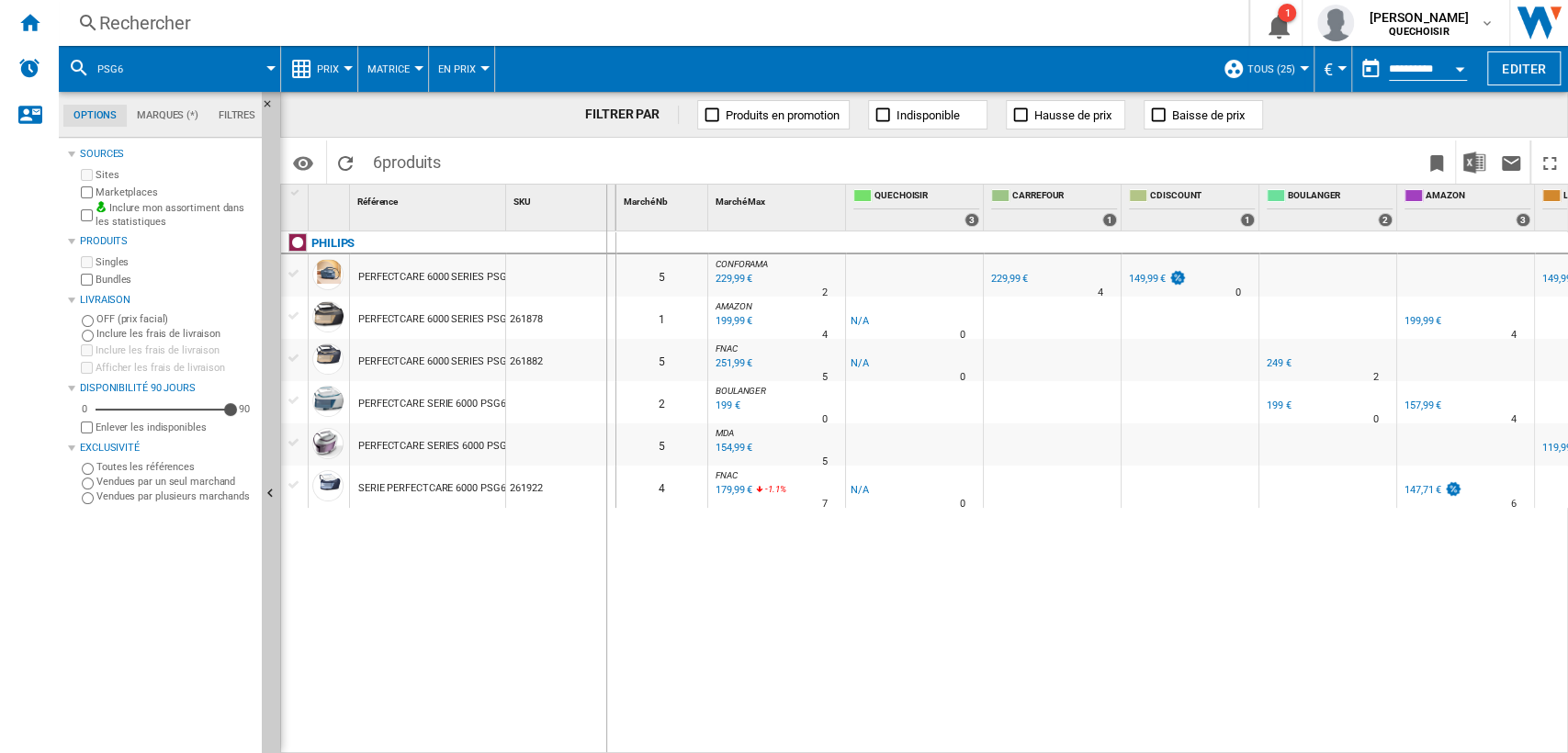
drag, startPoint x: 506, startPoint y: 215, endPoint x: 608, endPoint y: 215, distance: 102.0
